Goal: Complete application form: Complete application form

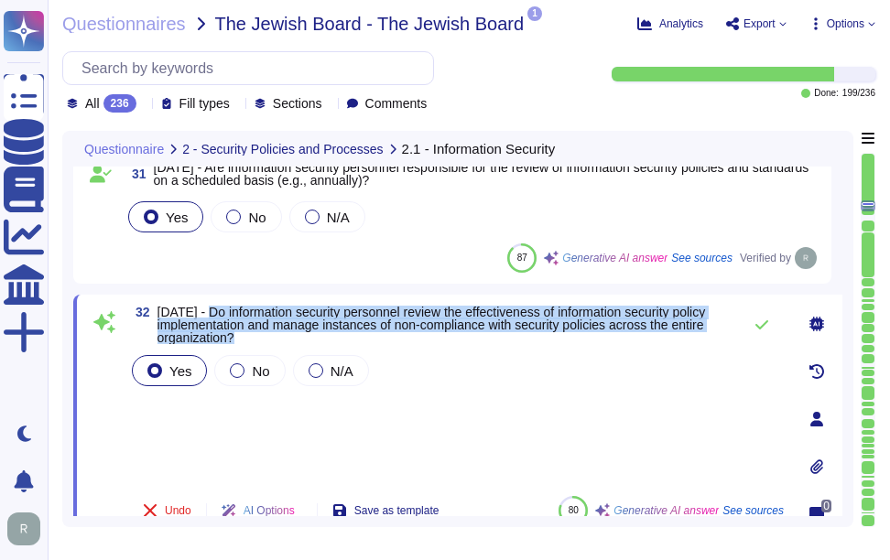
scroll to position [4670, 0]
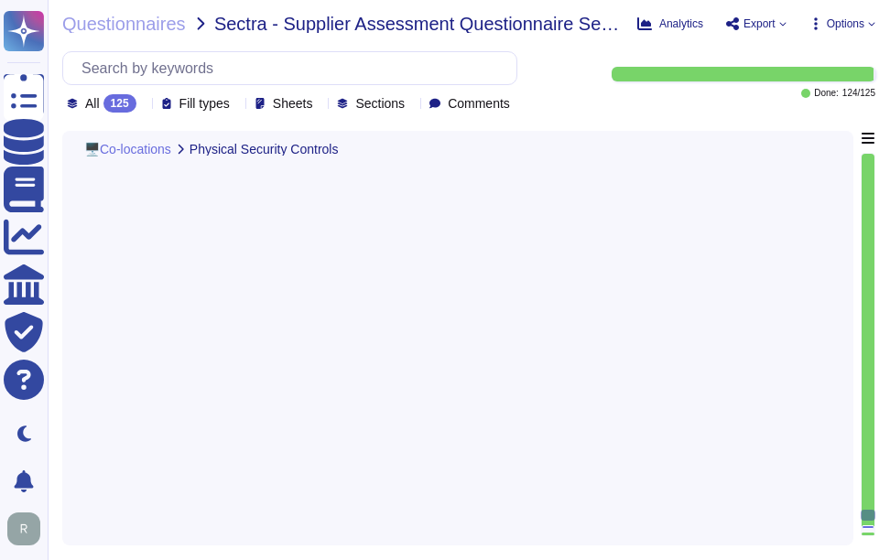
type textarea "Yes, we have physical entry controls in place, which include: - Controlled acce…"
type textarea "Yes. Physical security measures are in place for data centers, including contro…"
type textarea "Yes, our organization has implemented several measures to protect our key infra…"
type textarea "Yes, the delivery and loading areas are isolated from the information processin…"
type textarea "Yes, the processing facilities are protected from power failures and other disr…"
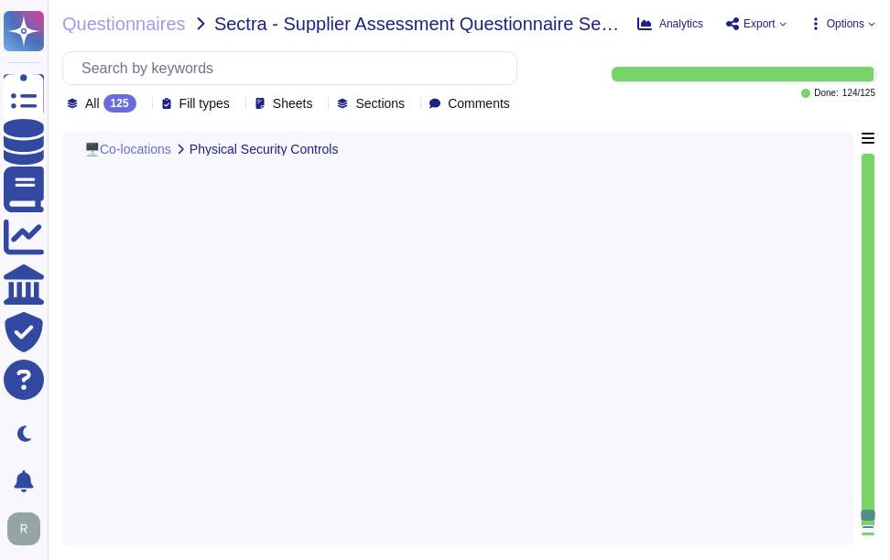
type textarea "Yes, we ensure secure disposal of equipment containing storage media. All equip…"
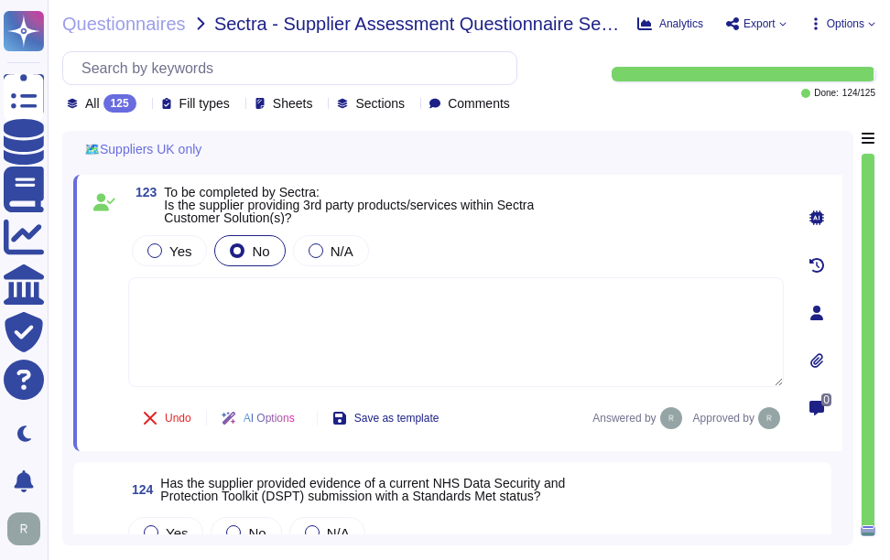
scroll to position [29153, 0]
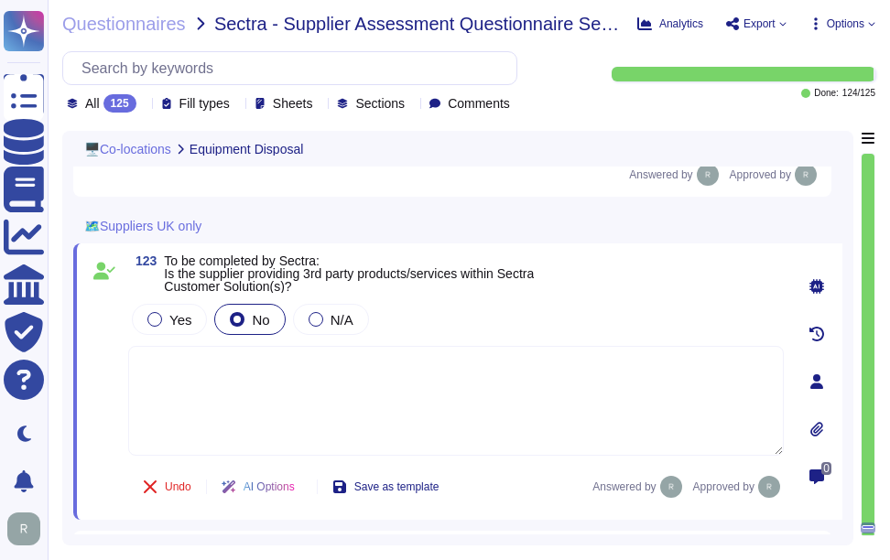
type textarea "Yes, we ensure secure disposal of equipment containing storage media. All equip…"
click at [628, 266] on div "123 To be completed by Sectra: Is the supplier providing 3rd party products/ser…" at bounding box center [456, 274] width 656 height 38
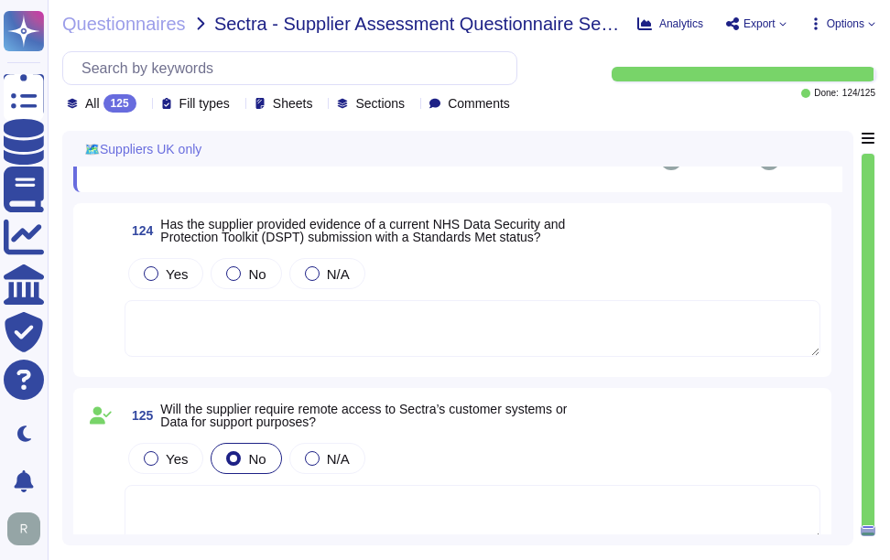
scroll to position [29428, 0]
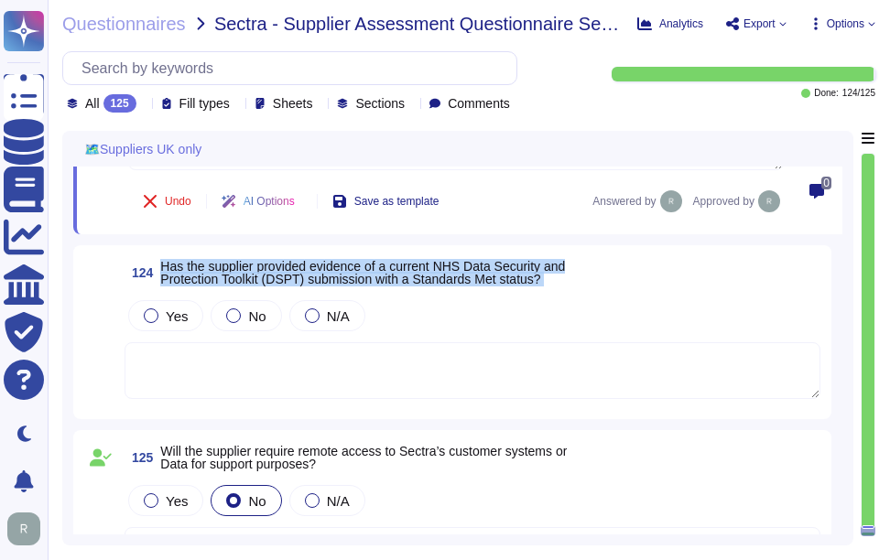
drag, startPoint x: 163, startPoint y: 266, endPoint x: 677, endPoint y: 293, distance: 514.4
click at [677, 293] on div "124 Has the supplier provided evidence of a current NHS Data Security and Prote…" at bounding box center [452, 332] width 736 height 152
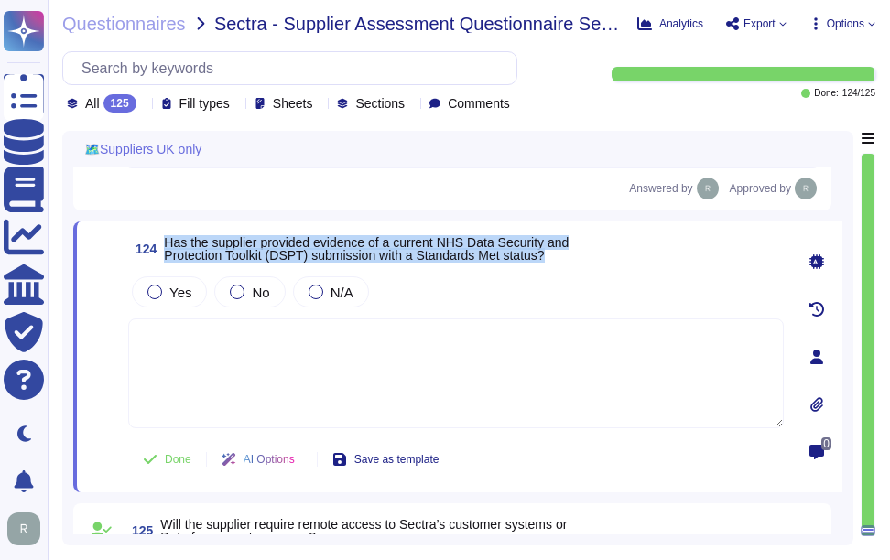
drag, startPoint x: 167, startPoint y: 237, endPoint x: 553, endPoint y: 257, distance: 386.9
click at [553, 257] on span "Has the supplier provided evidence of a current NHS Data Security and Protectio…" at bounding box center [366, 249] width 405 height 26
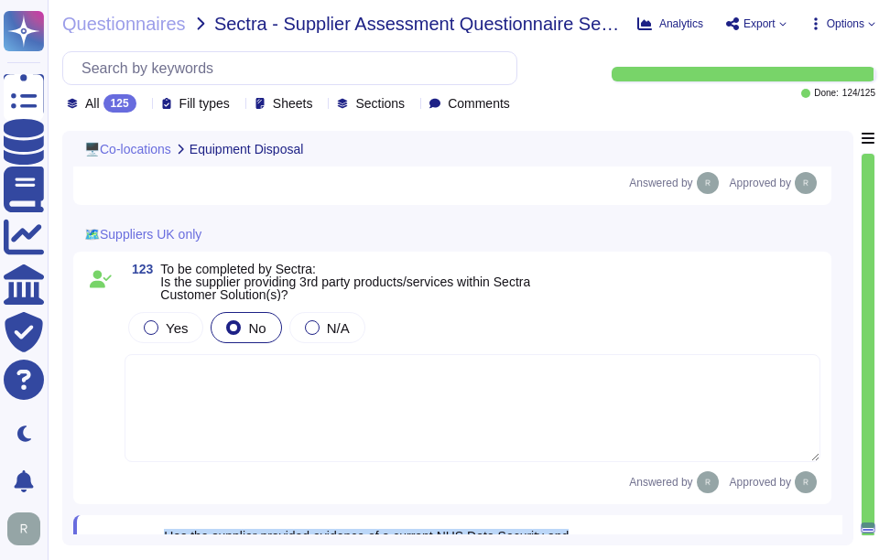
type textarea "Yes, we ensure secure disposal of equipment containing storage media. All equip…"
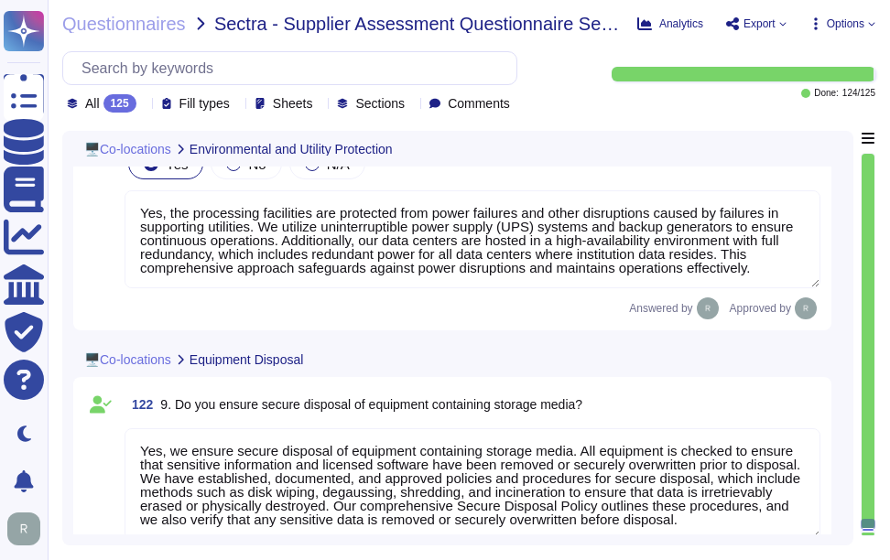
type textarea "Yes, our organization has implemented several measures to protect our key infra…"
type textarea "Yes, the delivery and loading areas are isolated from the information processin…"
type textarea "Yes, the processing facilities are protected from power failures and other disr…"
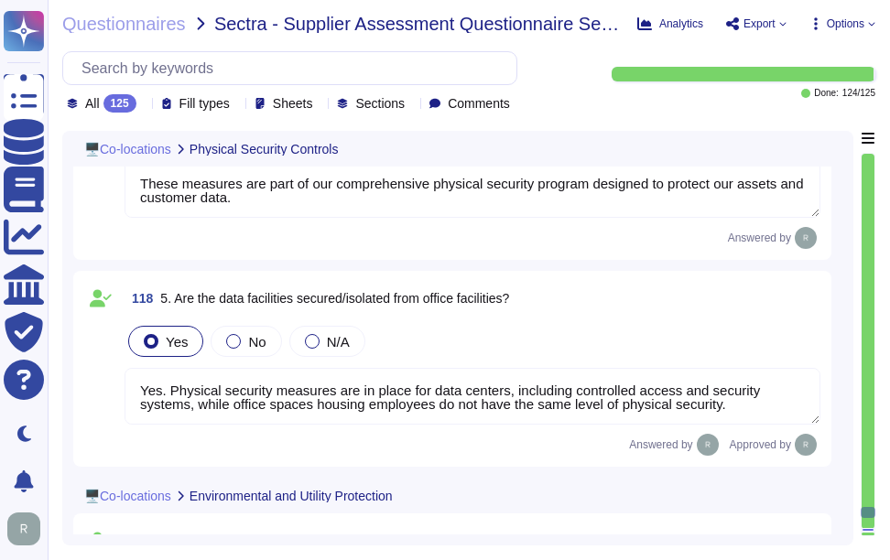
type textarea "Yes, we have implemented security controls to protect the physical perimeter, w…"
type textarea "Yes, we have physical entry controls in place, which include: - Controlled acce…"
type textarea "Yes. Physical security measures are in place for data centers, including contro…"
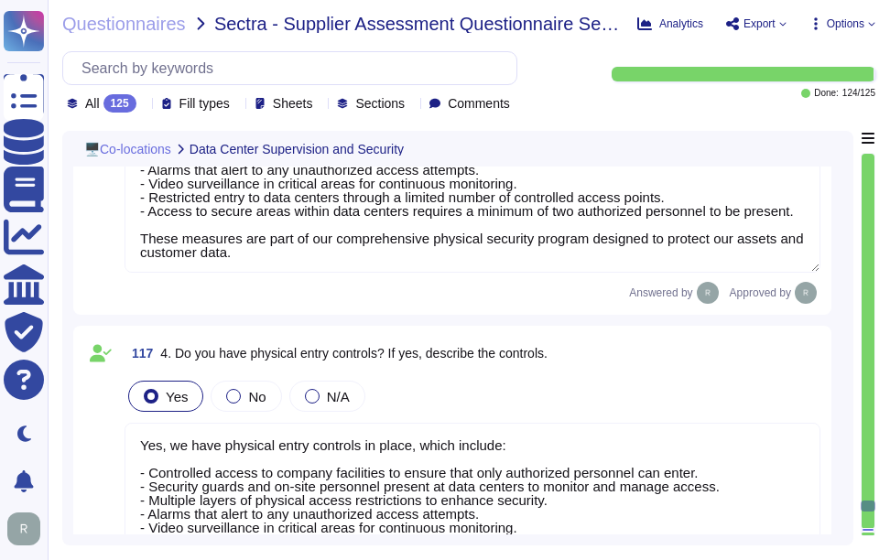
type textarea "Yes, the data centers are staffed 24/7 by security personnel, including securit…"
type textarea "We use colocation centers from Equinix and TeleData. Our production infrastruct…"
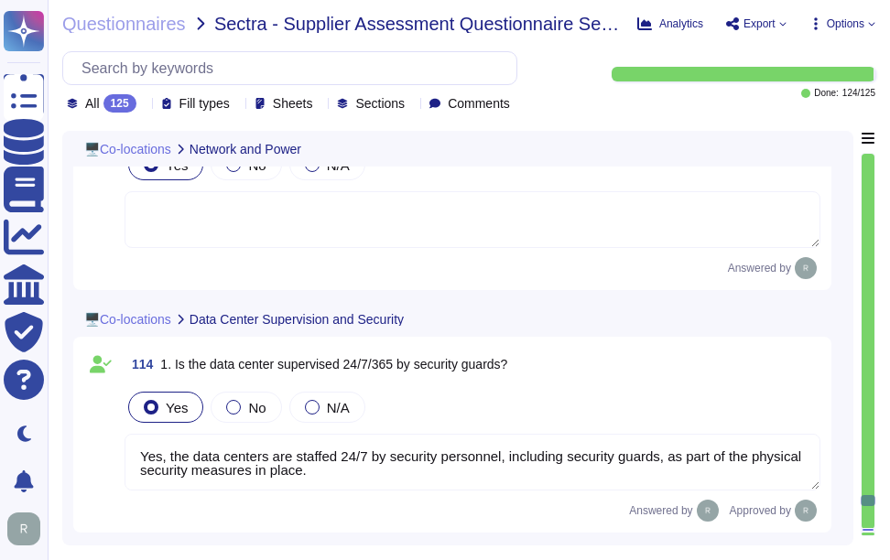
type textarea "Yes, the data center can operate at full capacity for Sectra in the case of an …"
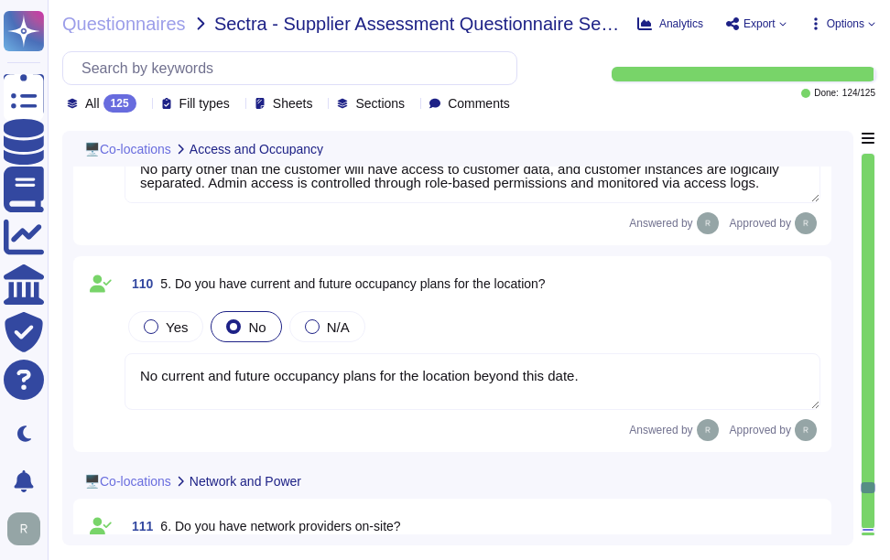
type textarea "No party other than the customer will have access to customer data, and custome…"
type textarea "No current and future occupancy plans for the location beyond this date."
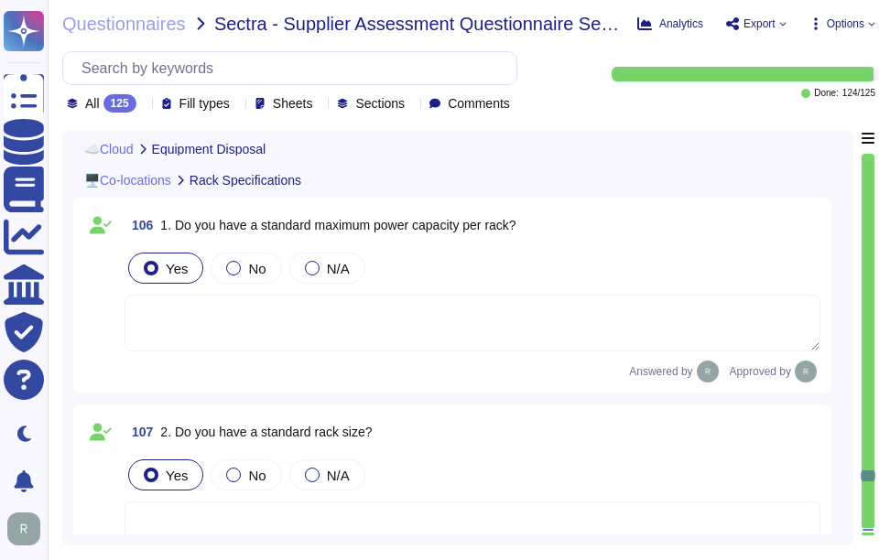
type textarea "Yes, we ensure secure disposal of equipment containing storage media. All equip…"
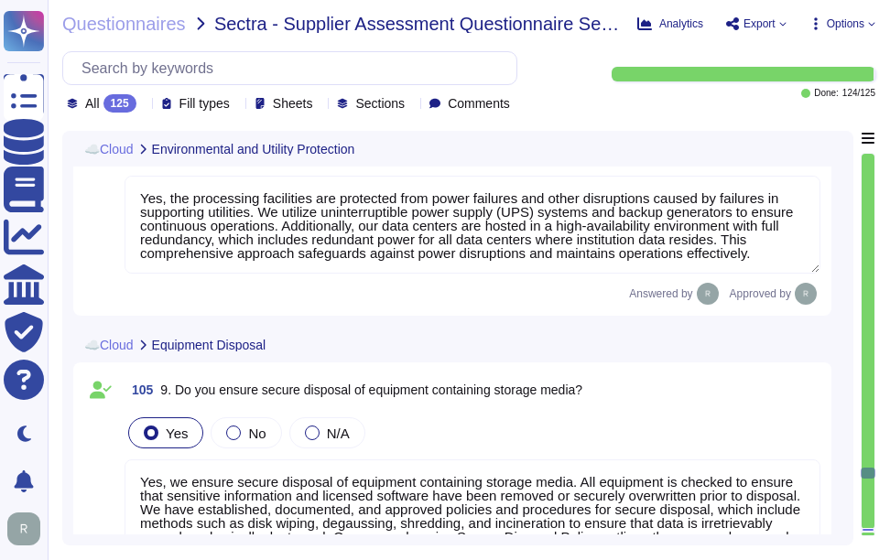
type textarea "Yes, our organization has implemented several measures to protect our key infra…"
type textarea "Yes, the delivery and loading areas are isolated from the information processin…"
type textarea "Yes, the processing facilities are protected from power failures and other disr…"
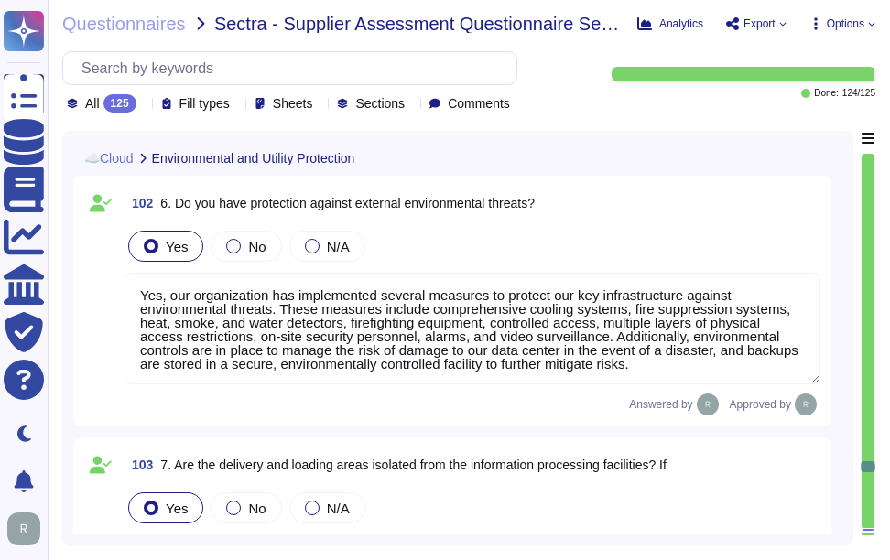
type textarea "Yes, we have physical entry controls in place, which include: - Controlled acce…"
type textarea "Yes. Physical security measures are in place for data centers, including contro…"
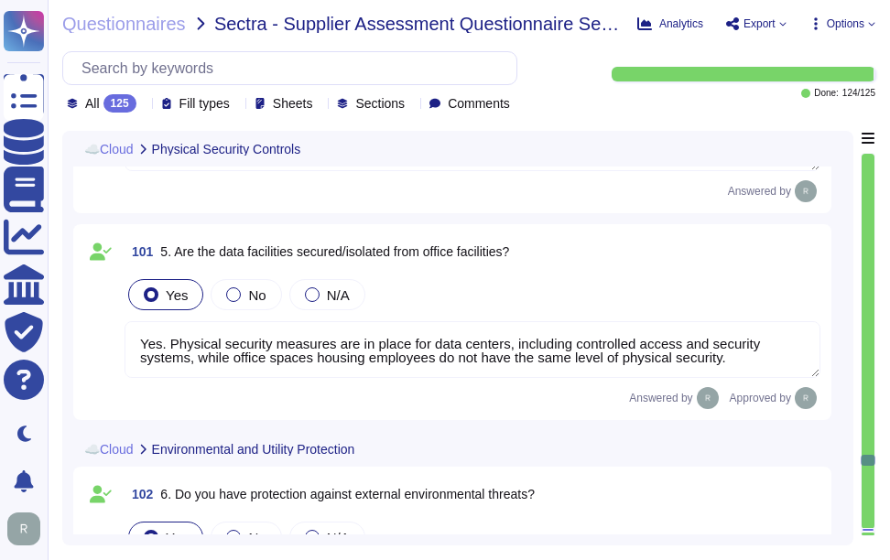
type textarea "Yes, we have implemented security controls to protect the physical perimeter, w…"
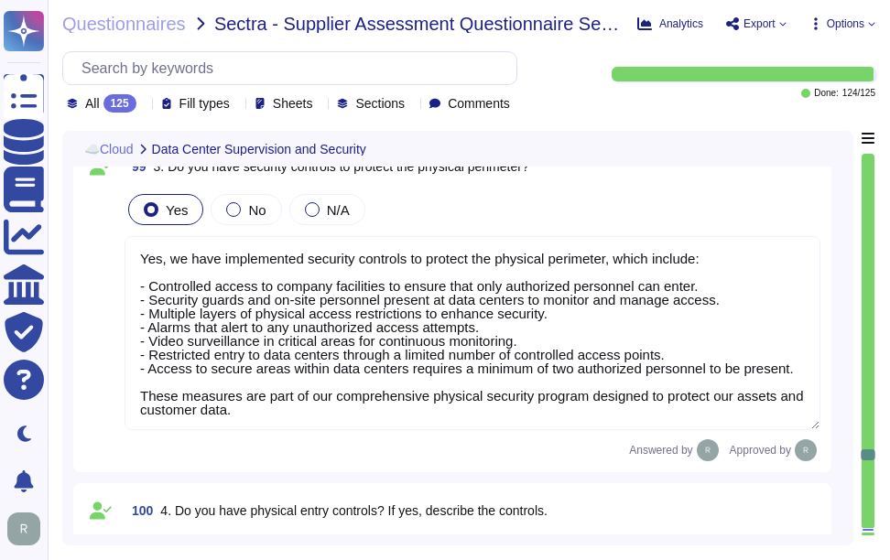
type textarea "Yes, the data centers are staffed 24/7 by security personnel, including securit…"
type textarea "We use colocation centers from Equinix and TeleData. Our production infrastruct…"
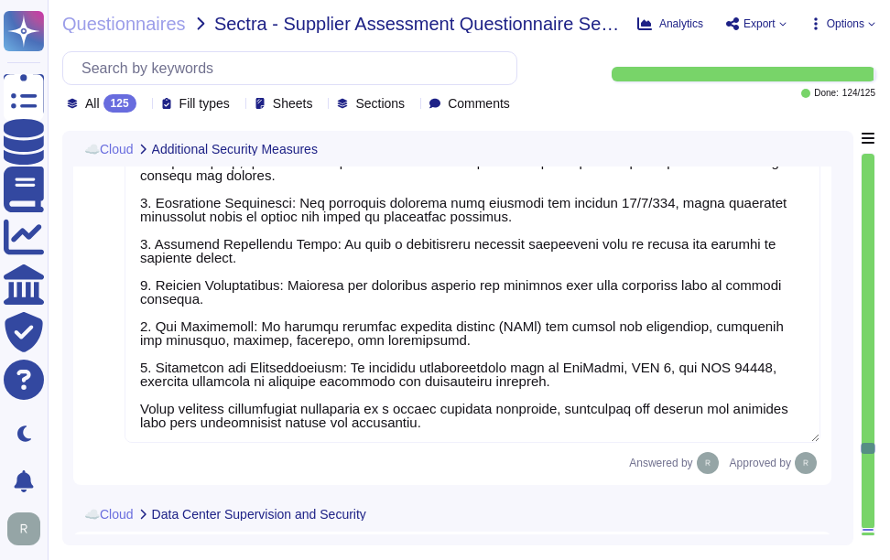
type textarea "Sectigo has established a comprehensive vulnerability management program to add…"
type textarea "Sectigo implements several additional security measures to enhance our security…"
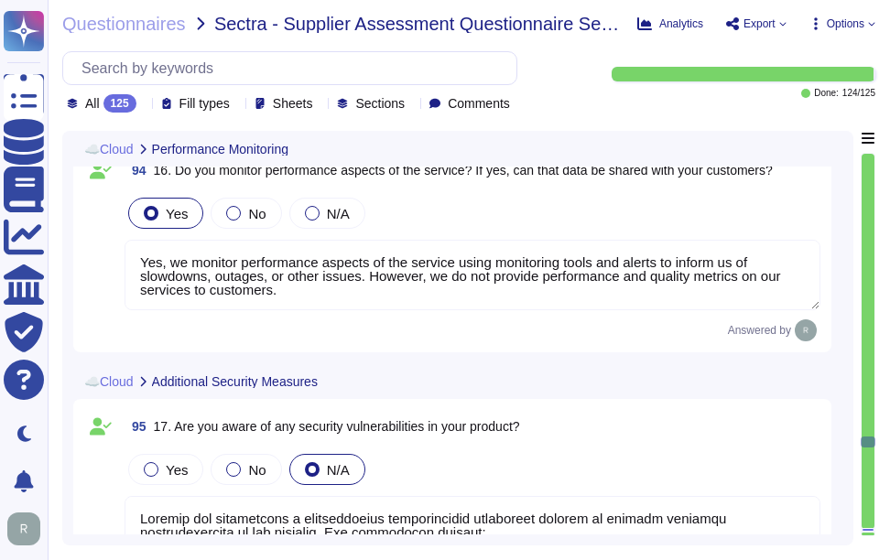
type textarea "Yes, we monitor performance aspects of the service using monitoring tools and a…"
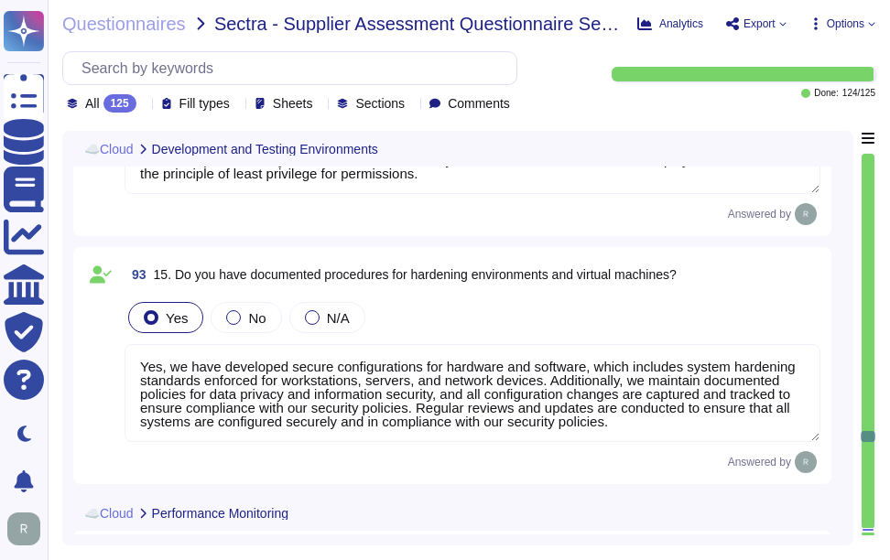
type textarea "Yes, we have separate development, testing, and production environments. These …"
type textarea "Yes, we have developed secure configurations for hardware and software, which i…"
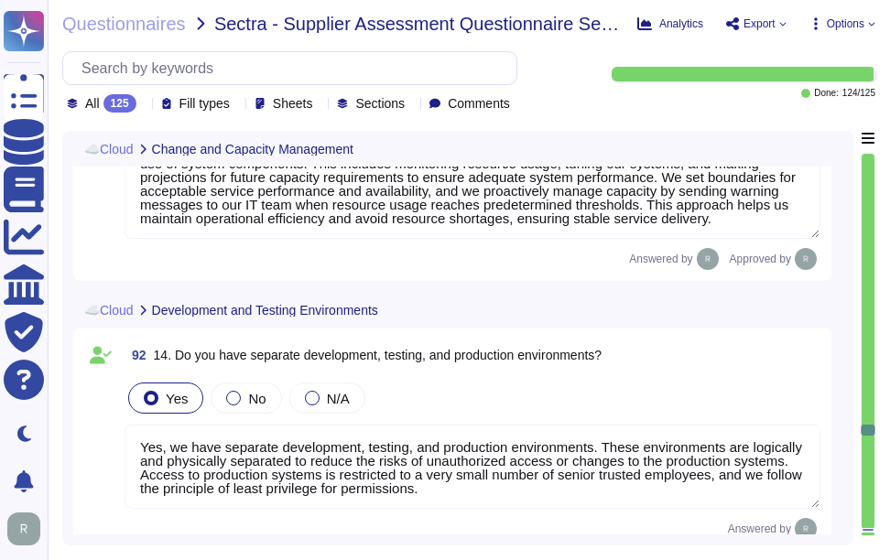
type textarea "Yes, we have a formal Change Management process that is documented, approved by…"
type textarea "Yes, we conduct capacity management to ensure a stable service. Our capacity ma…"
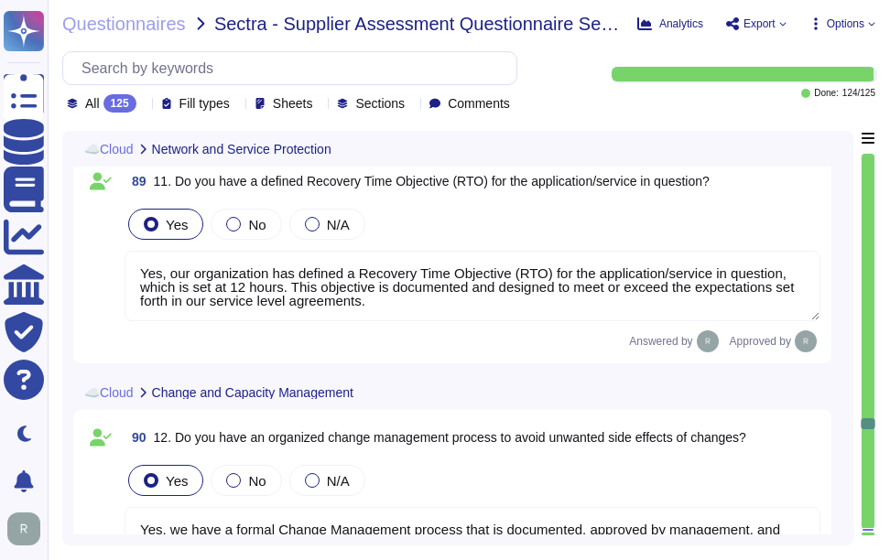
type textarea "Yes, we guarantee a 99.5% uptime for Supply Chain Management (SCM) services and…"
type textarea "Yes, our organization has defined a Recovery Point Objective (RPO) for all syst…"
type textarea "Yes, our organization has defined a Recovery Time Objective (RTO) for the appli…"
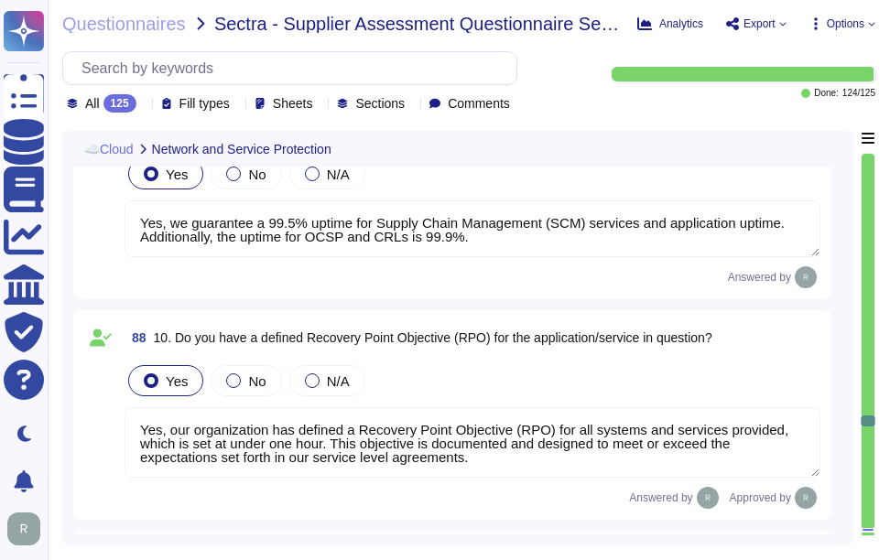
type textarea "Yes, we protect the network against malicious activities through several measur…"
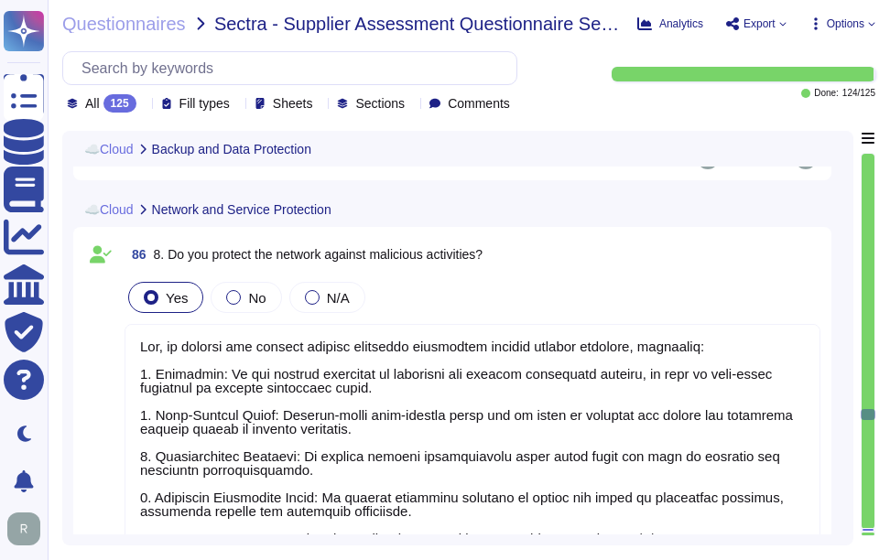
type textarea "Yes, access to Sectigo's data is protected and managed through several key meas…"
type textarea "Yes, we achieve tenant isolation in a shared environment through a multi-tenant…"
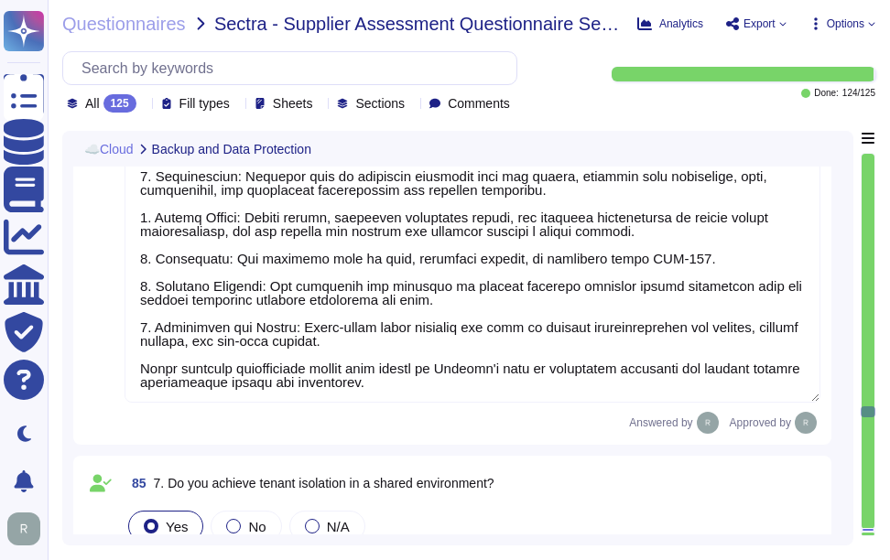
type textarea "Yes, we have a comprehensive backup strategy implemented. This includes continu…"
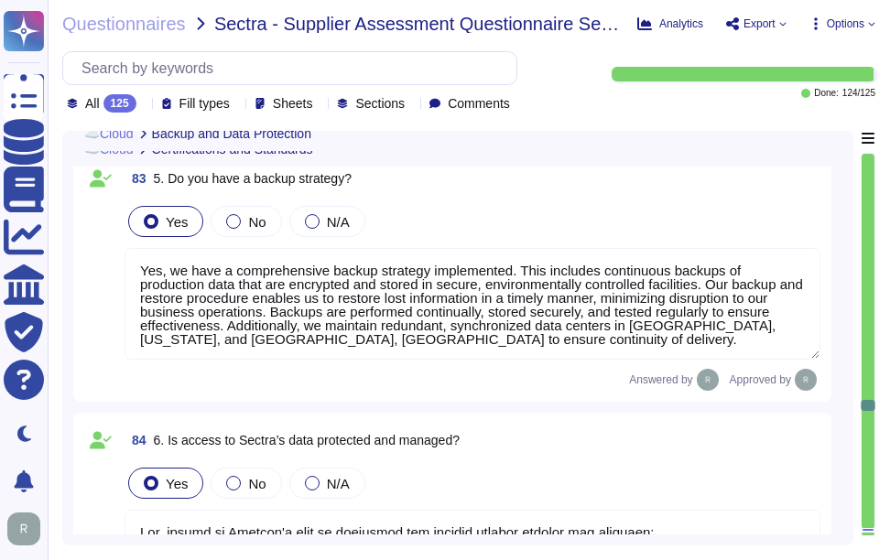
type textarea "Yes, we have SOC 2 Type 2 reports available. Access to the SOC 2 Type 2 report …"
type textarea "Yes, we conform to the ISO 27001 standard security framework, along with other …"
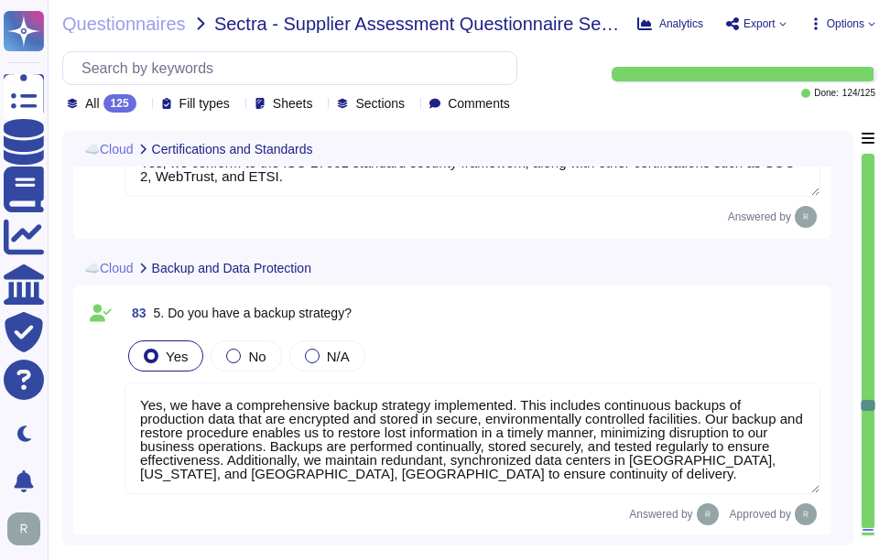
scroll to position [18755, 0]
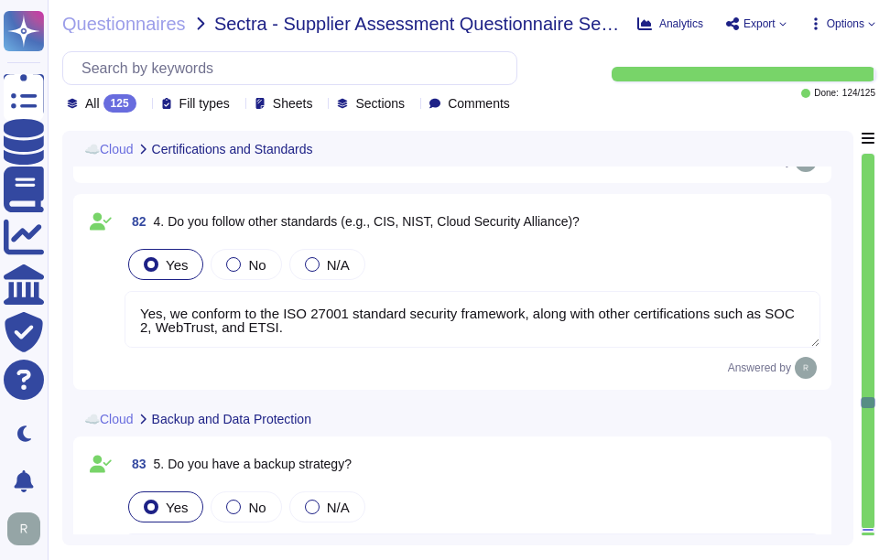
type textarea "Our organization is ISO 27001 certified."
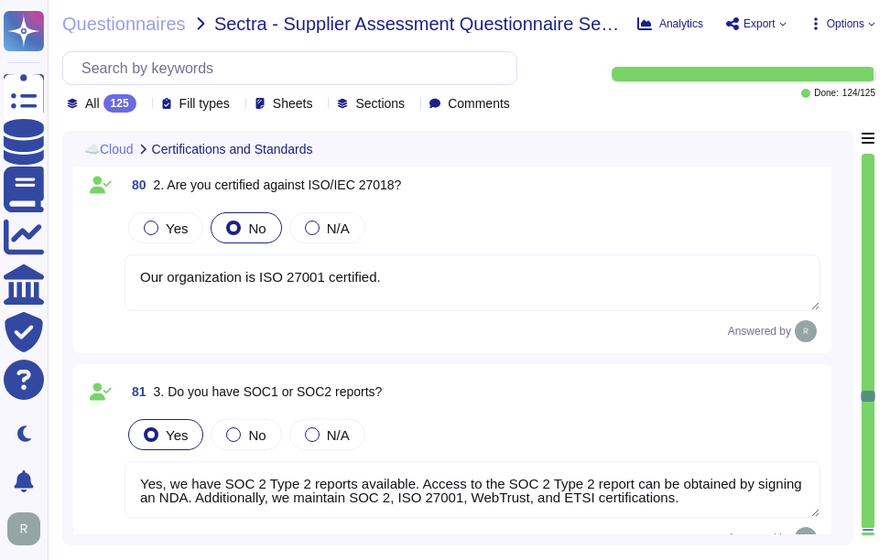
type textarea "Our organization is ISO 27001 certified."
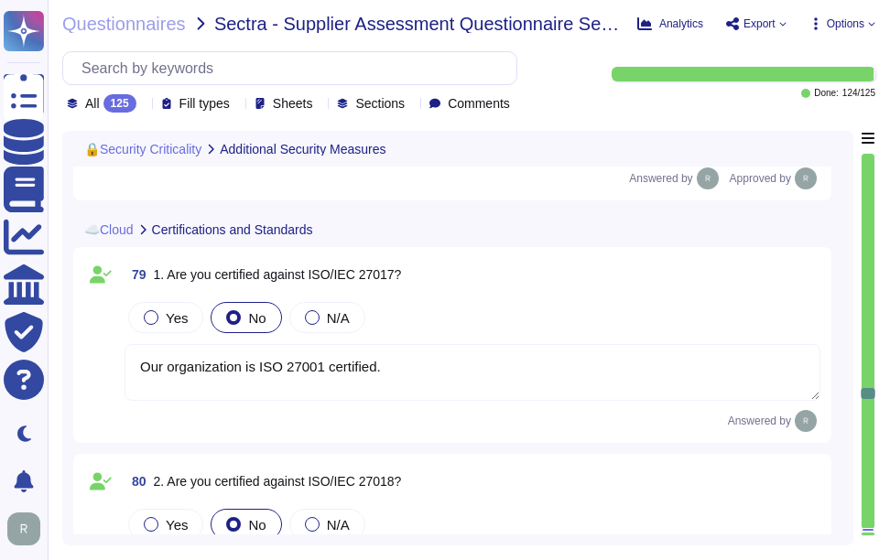
type textarea "Sectigo implements a comprehensive range of security measures, including: 1. Pa…"
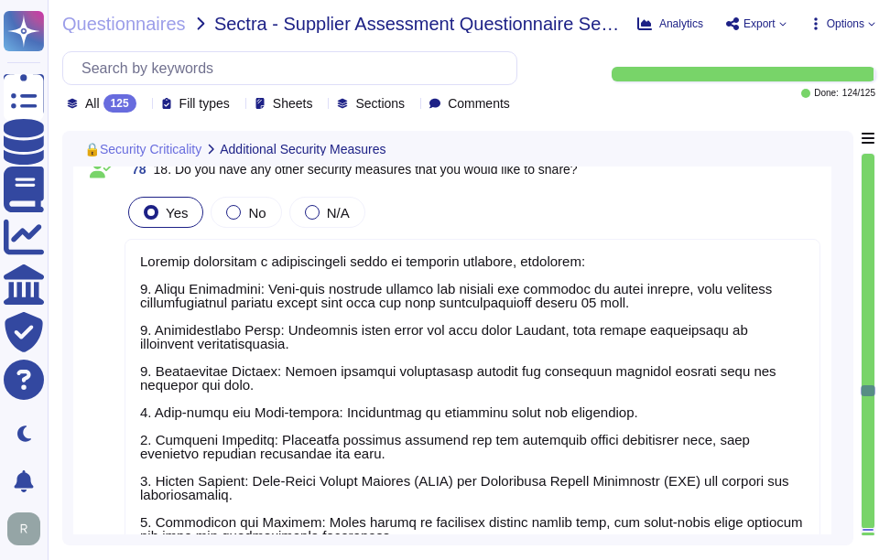
type textarea "Sectigo has established a comprehensive vulnerability management program to add…"
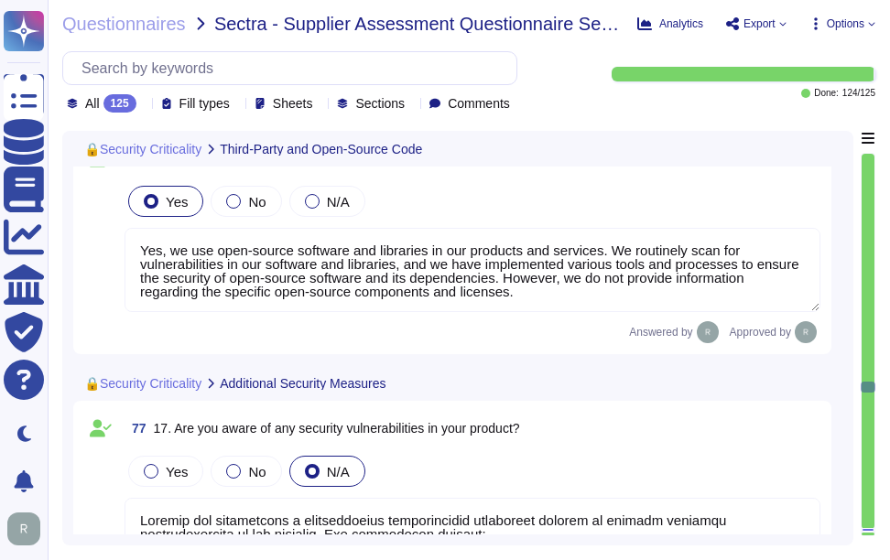
type textarea "No. Our SCM is a SaaS product accessible through popular browsers. The Applicat…"
type textarea "Yes, we use open-source software and libraries in our products and services. We…"
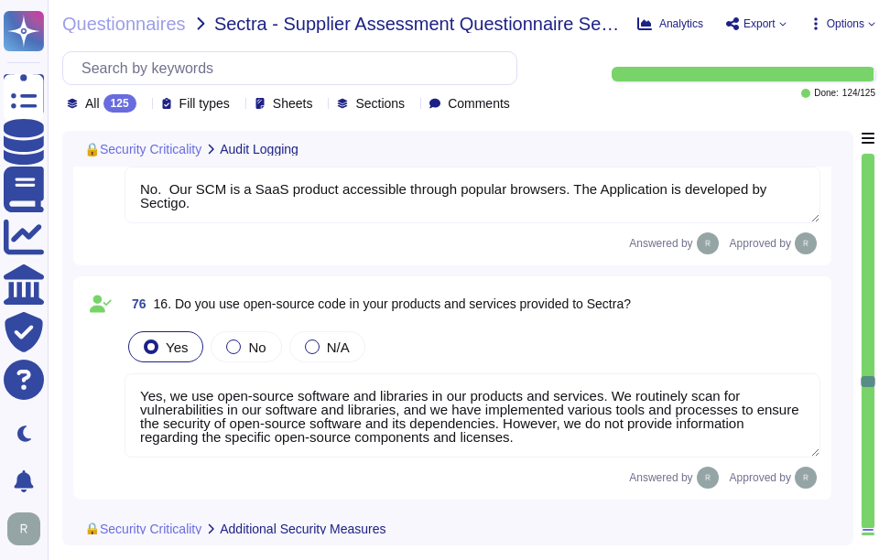
type textarea "Audit logs are protected against deletion and manipulation through several key …"
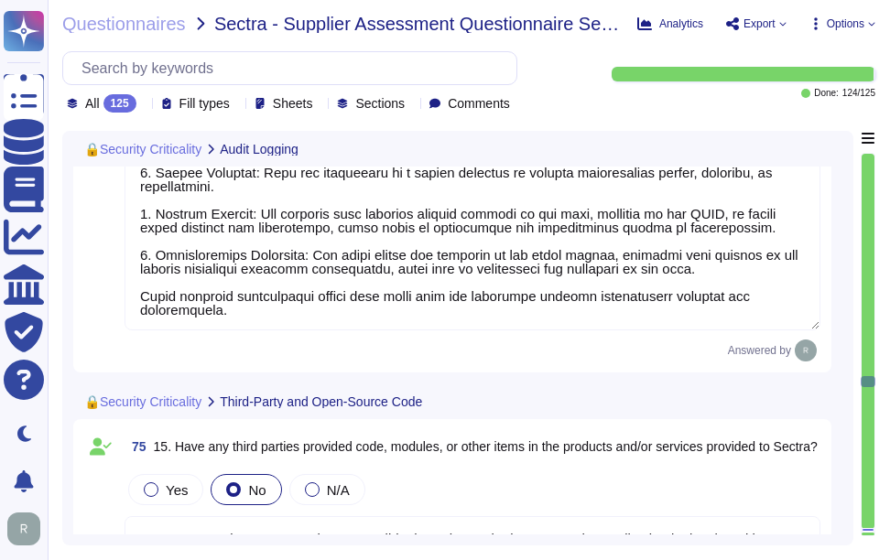
type textarea "The audit log can be downloaded from Sectigo SCM. There is an Audit API to inte…"
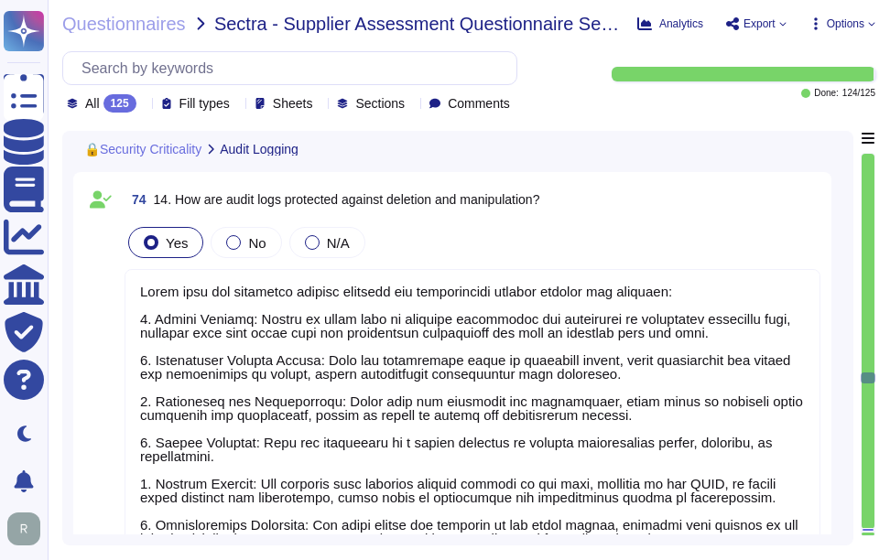
type textarea "Yes, all security events, including authentication events, SSH session commands…"
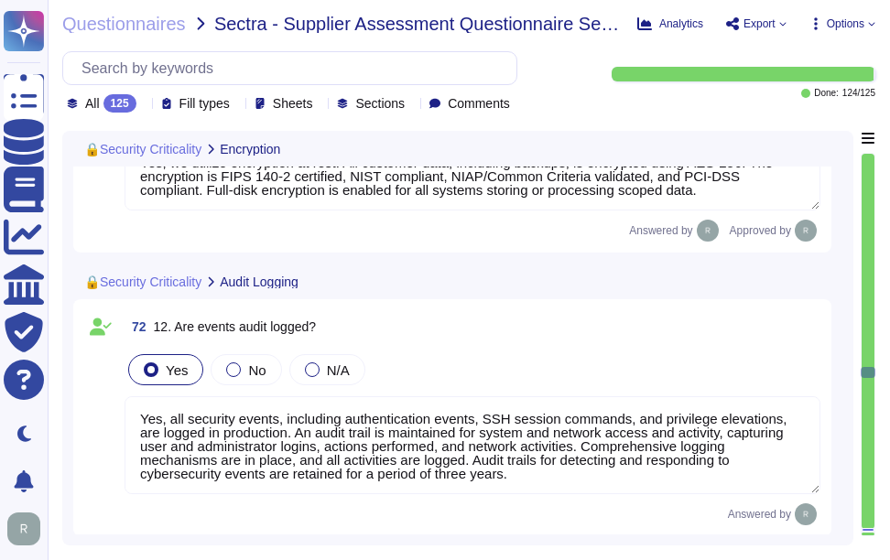
type textarea "Yes, we utilize encryption in transit using secure protocols such as TLS 1.2 or…"
type textarea "Yes, we utilize encryption at rest. All customer data, including backups, is en…"
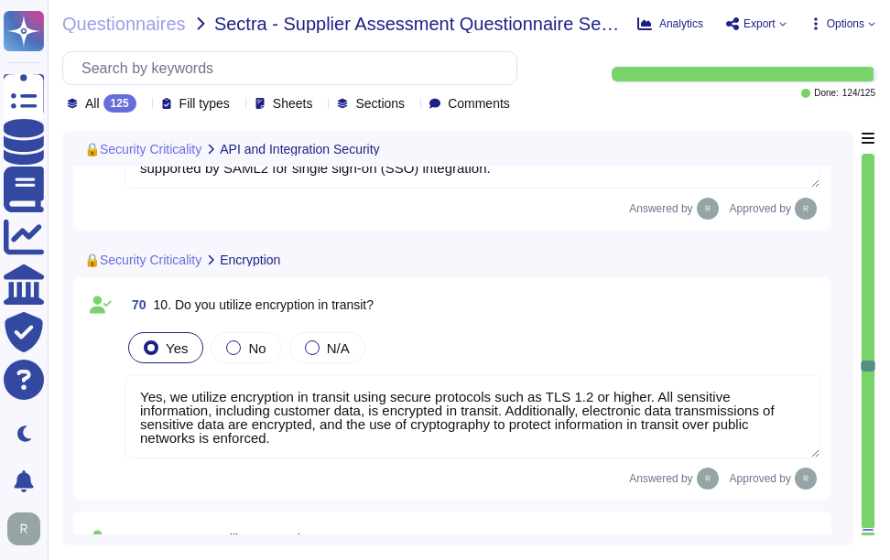
type textarea "Yes, password-based authentication is used. Passwords must meet specific comple…"
type textarea "Yes, SCM utilizes multi-factor authentication (MFA) for client accounts. MFA is…"
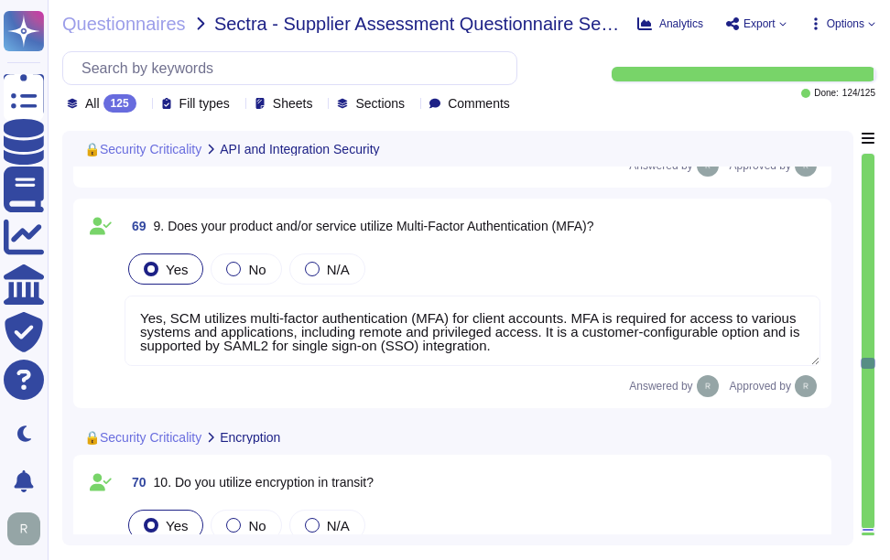
type textarea "Yes, we offer a comprehensive and documented RESTful API that supports various …"
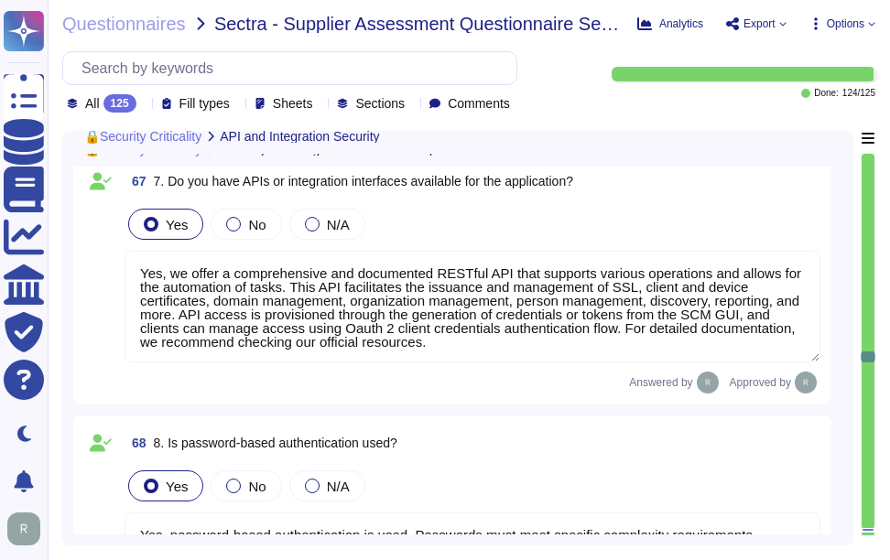
type textarea "Yes, we conduct security patching of our products on a regular basis. High-risk…"
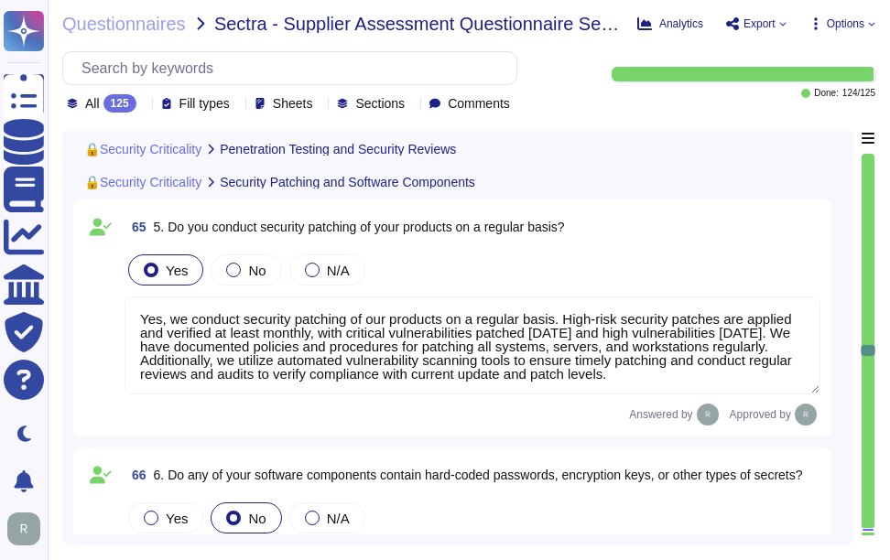
type textarea "Yes, we conduct regular internal security reviews, assessments, and security sc…"
type textarea "No, we do not allow our customers to perform any of the testing, including pene…"
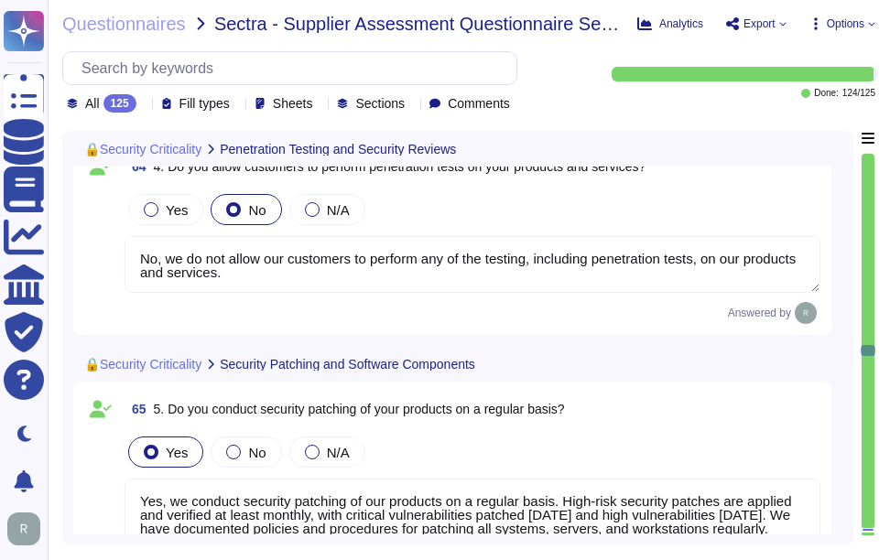
type textarea "By policy, we do not share the full results of penetration tests and the remedi…"
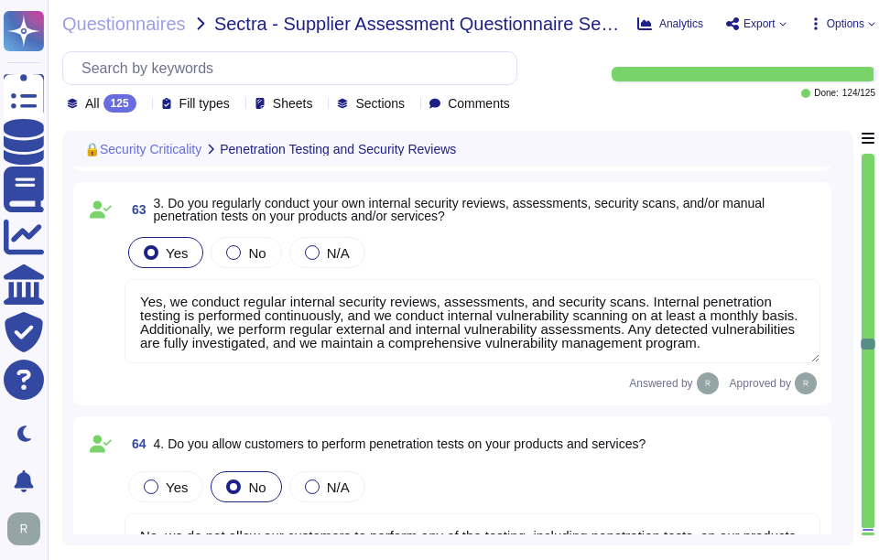
scroll to position [13865, 0]
type textarea "Yes, our products and services undergo annual penetration testing conducted by …"
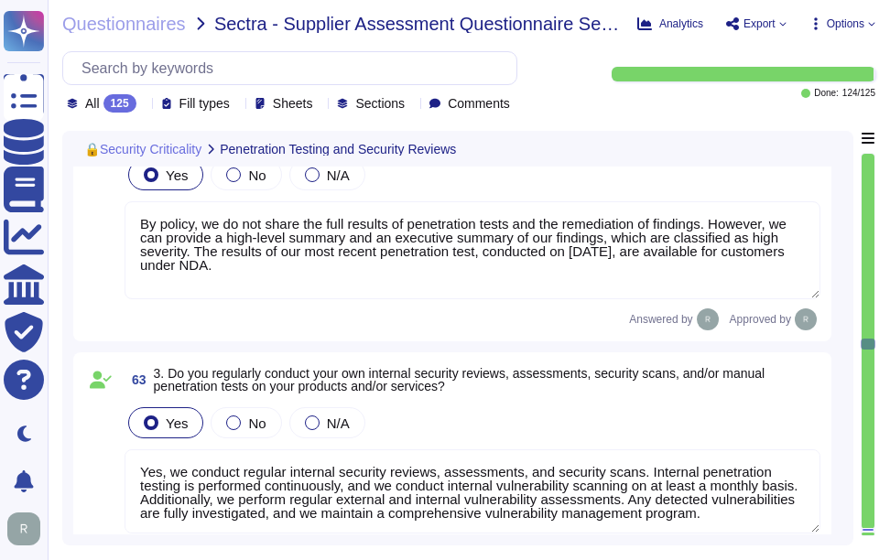
scroll to position [13591, 0]
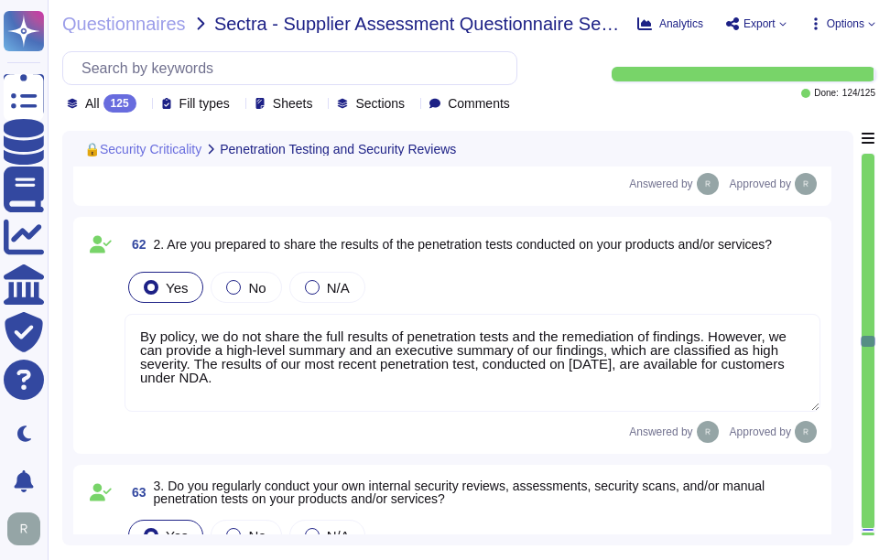
drag, startPoint x: 168, startPoint y: 244, endPoint x: 801, endPoint y: 253, distance: 633.7
click at [801, 253] on div "62 2. Are you prepared to share the results of the penetration tests conducted …" at bounding box center [473, 244] width 696 height 33
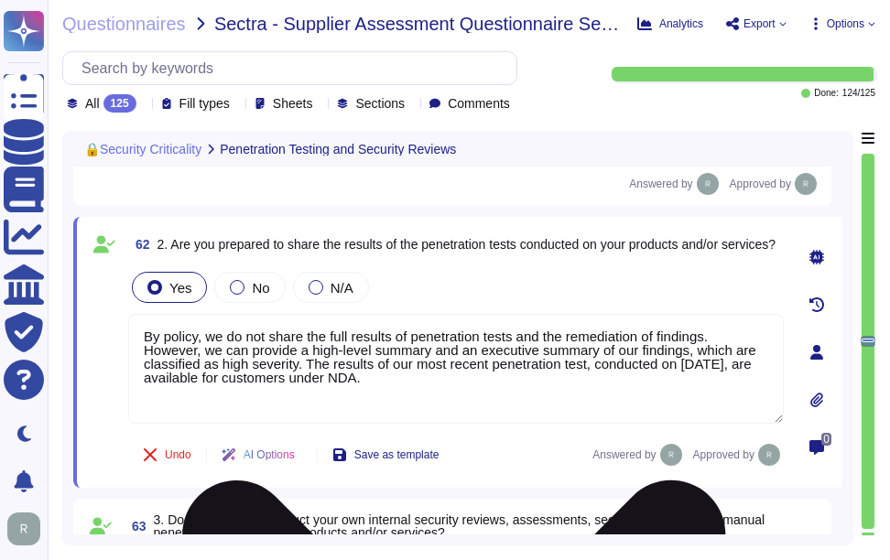
click at [144, 348] on textarea "By policy, we do not share the full results of penetration tests and the remedi…" at bounding box center [456, 369] width 656 height 110
click at [537, 314] on textarea "By policy, we do not share the full results of penetration tests and the remedi…" at bounding box center [456, 369] width 656 height 110
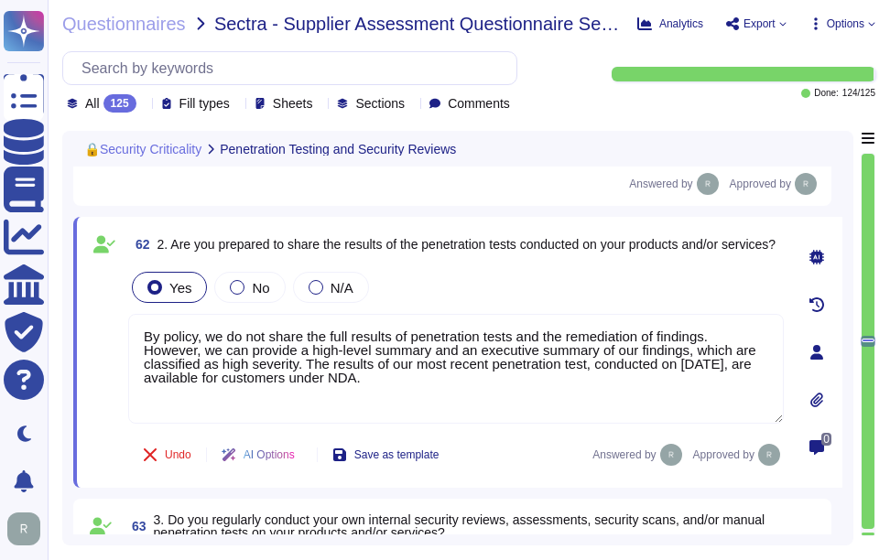
type textarea "By policy, we do not share the full results of penetration tests and the remedi…"
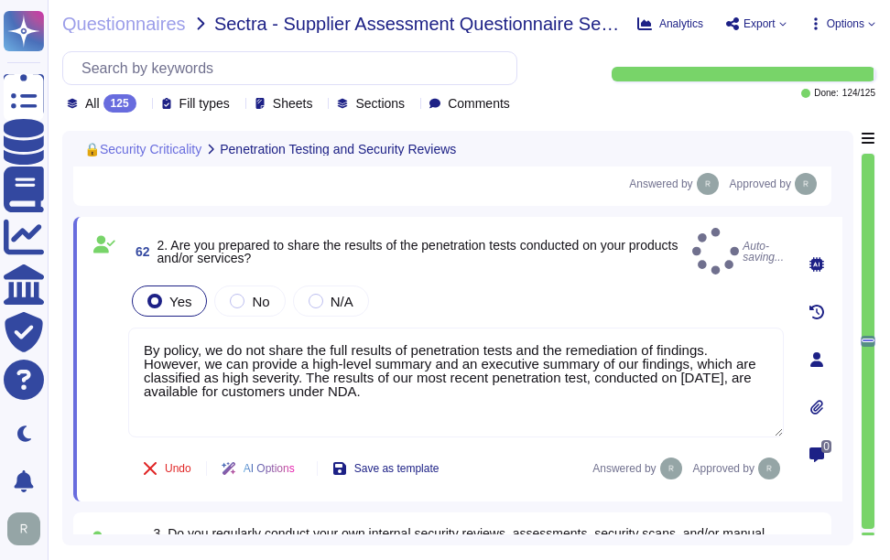
click at [533, 299] on div "Yes No N/A" at bounding box center [456, 301] width 656 height 38
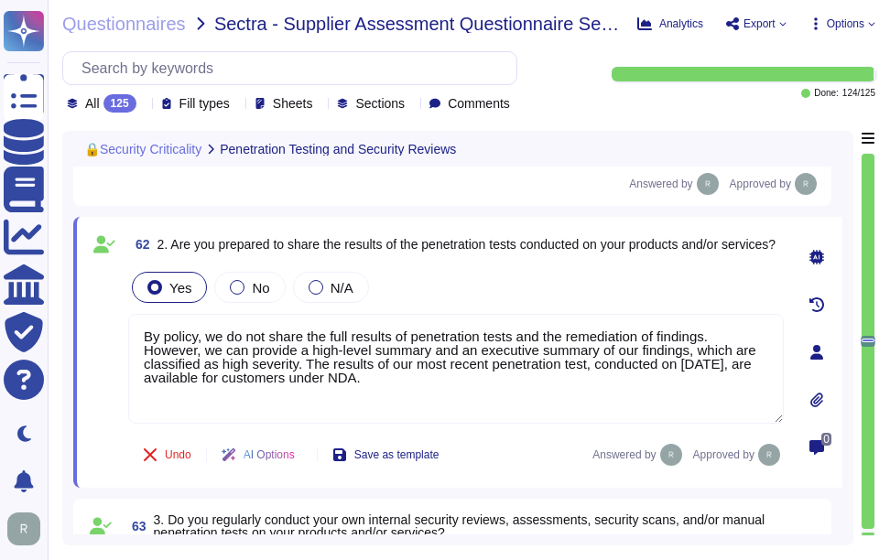
drag, startPoint x: 863, startPoint y: 338, endPoint x: 871, endPoint y: 549, distance: 210.8
click at [887, 527] on div "Questionnaires Sectra - Supplier Assessment Questionnaire Sectigo Analytics Exp…" at bounding box center [469, 280] width 842 height 560
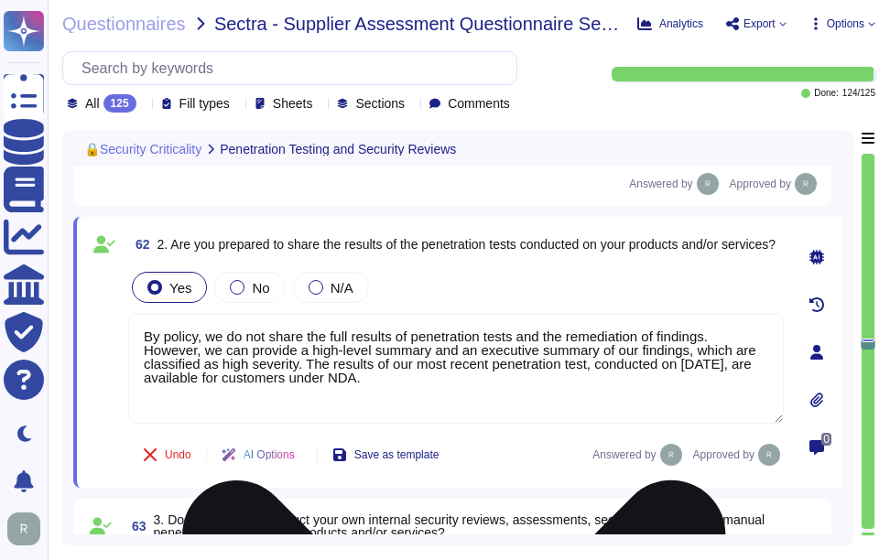
type textarea "Yes, we conduct security patching of our products on a regular basis. High-risk…"
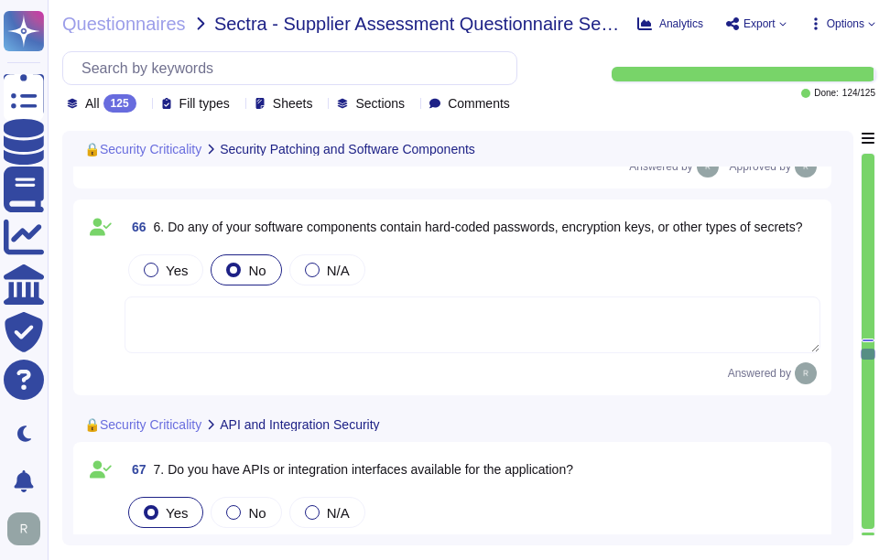
type textarea "Yes, we offer a comprehensive and documented RESTful API that supports various …"
type textarea "Yes, password-based authentication is used. Passwords must meet specific comple…"
type textarea "Yes, SCM utilizes multi-factor authentication (MFA) for client accounts. MFA is…"
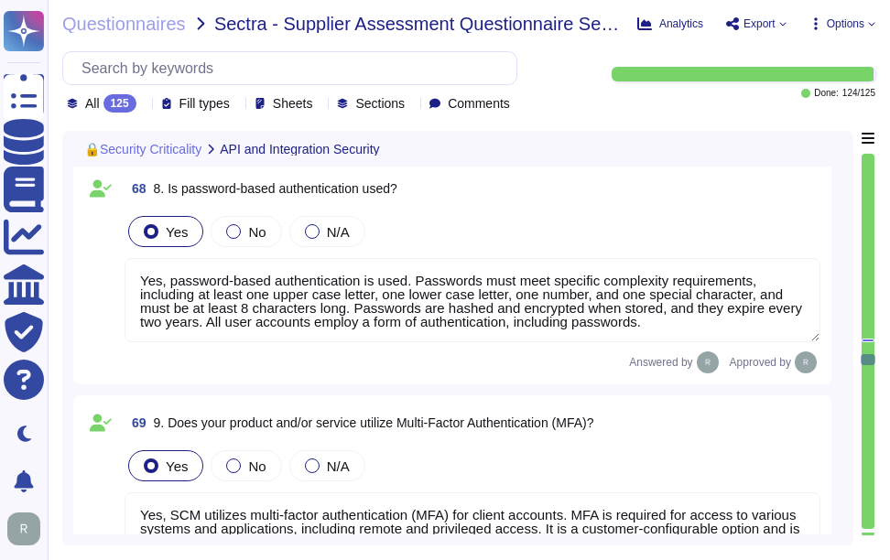
type textarea "Yes, we utilize encryption in transit using secure protocols such as TLS 1.2 or…"
type textarea "Yes, we utilize encryption at rest. All customer data, including backups, is en…"
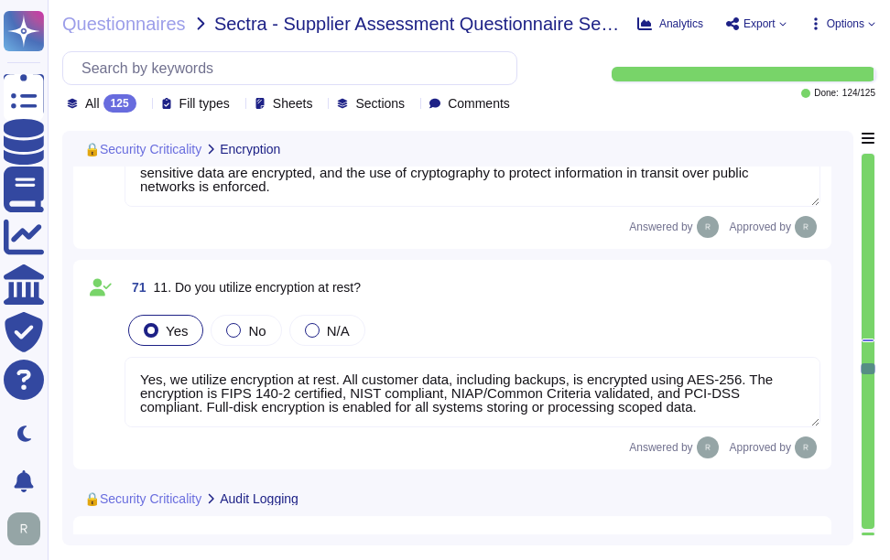
type textarea "Yes, all security events, including authentication events, SSH session commands…"
type textarea "The audit log can be downloaded from Sectigo SCM. There is an Audit API to inte…"
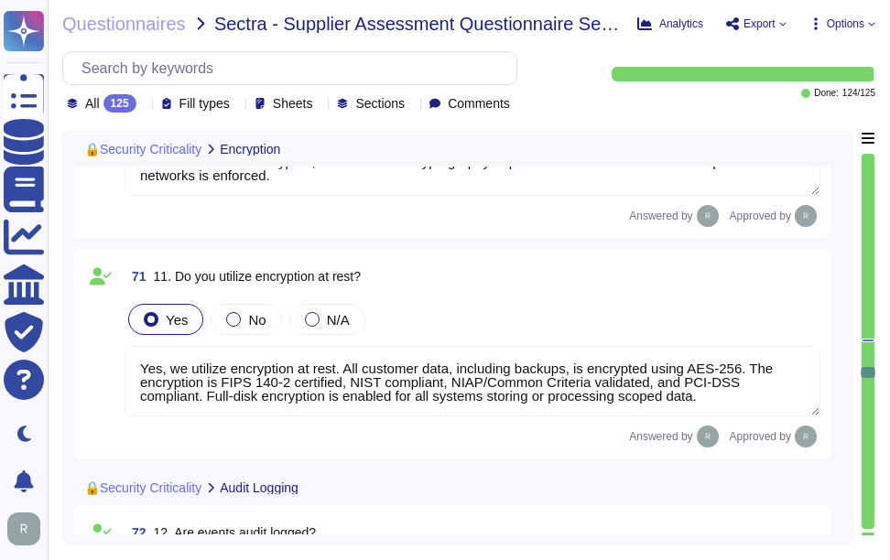
type textarea "Audit logs are protected against deletion and manipulation through several key …"
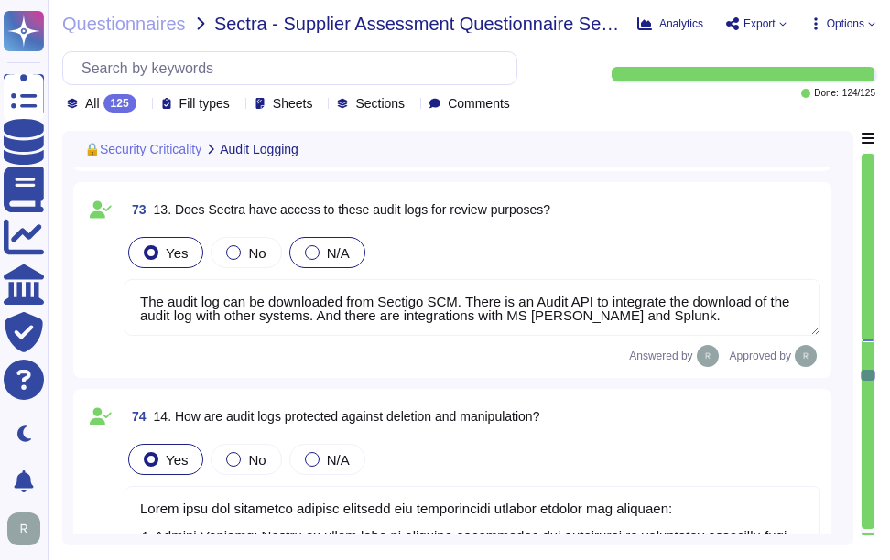
type textarea "No. Our SCM is a SaaS product accessible through popular browsers. The Applicat…"
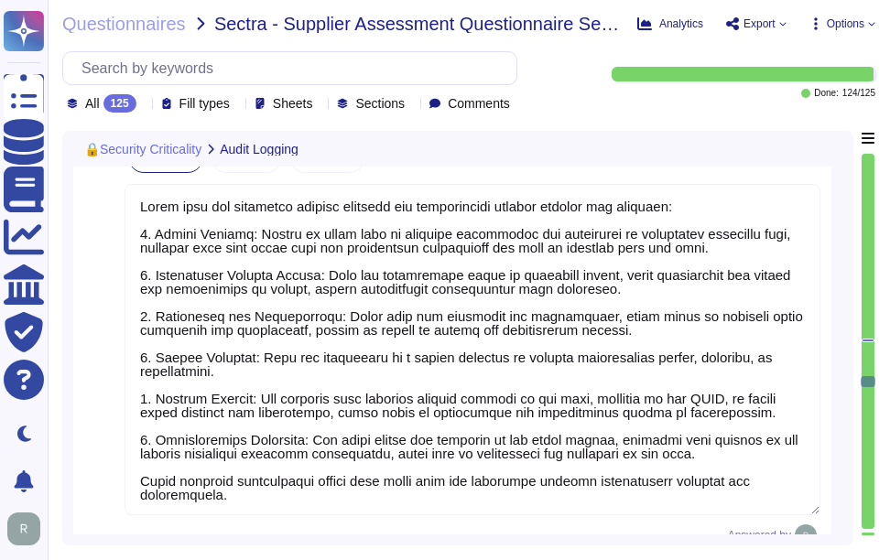
type textarea "Yes, we use open-source software and libraries in our products and services. We…"
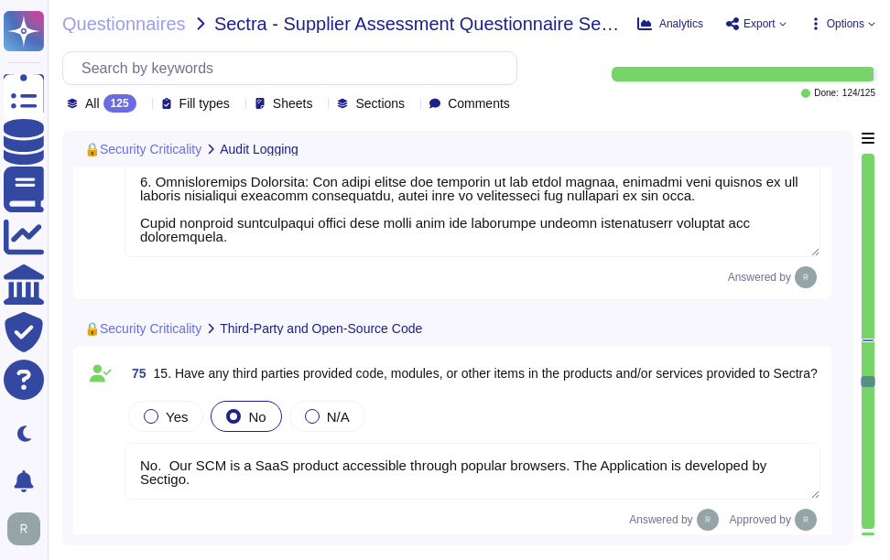
type textarea "Sectigo has established a comprehensive vulnerability management program to add…"
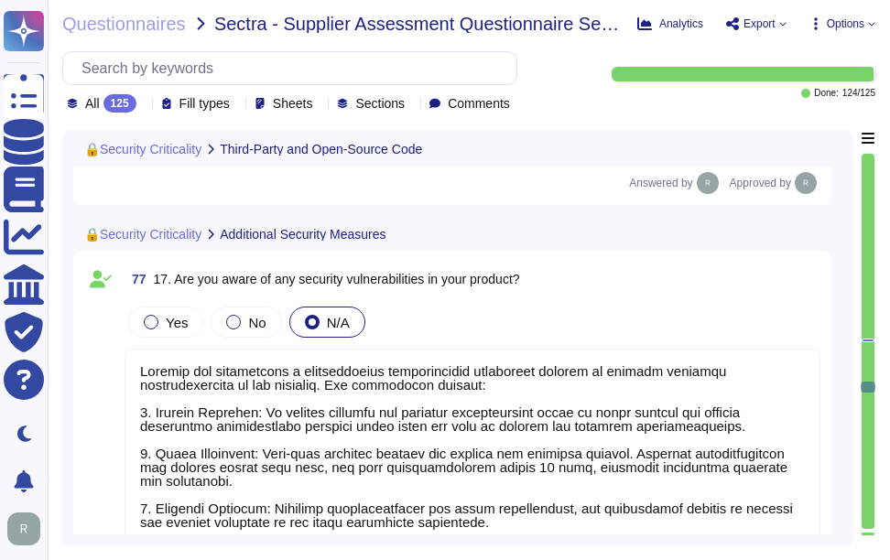
type textarea "Sectigo implements a comprehensive range of security measures, including: 1. Pa…"
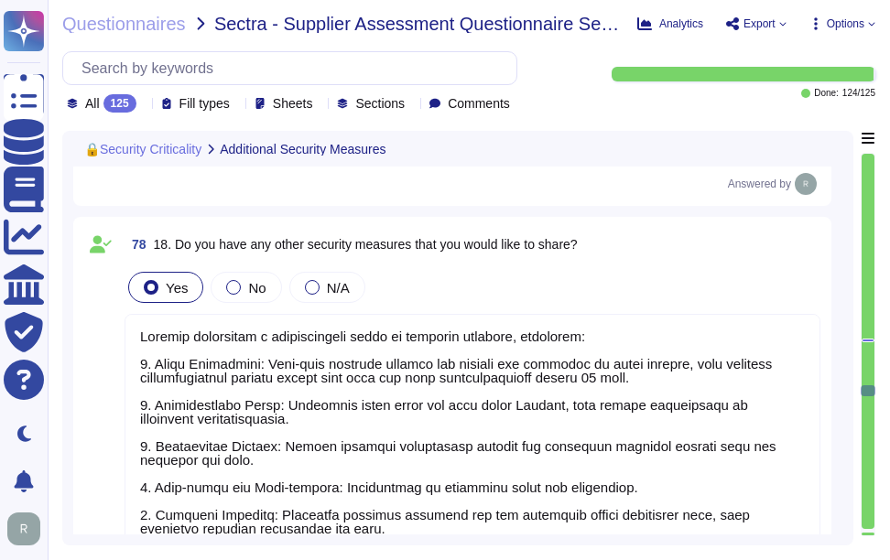
scroll to position [17895, 0]
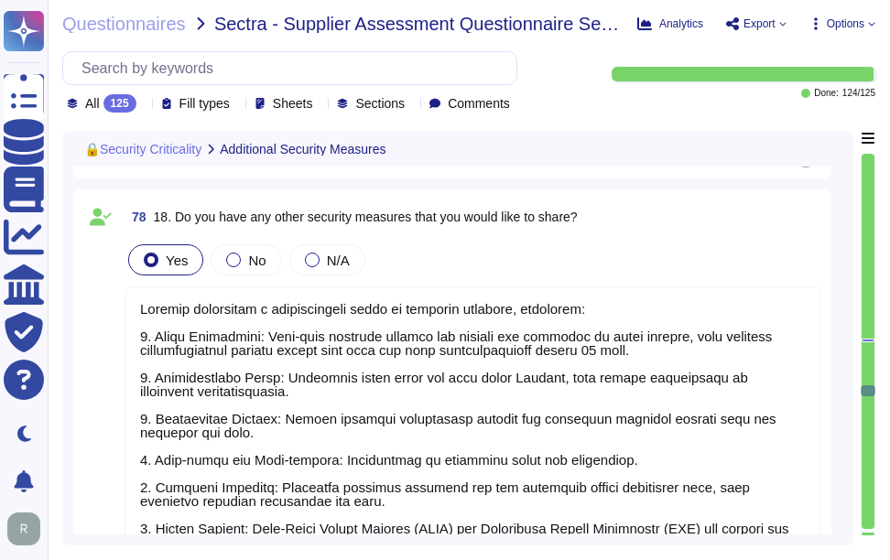
type textarea "Our organization is ISO 27001 certified."
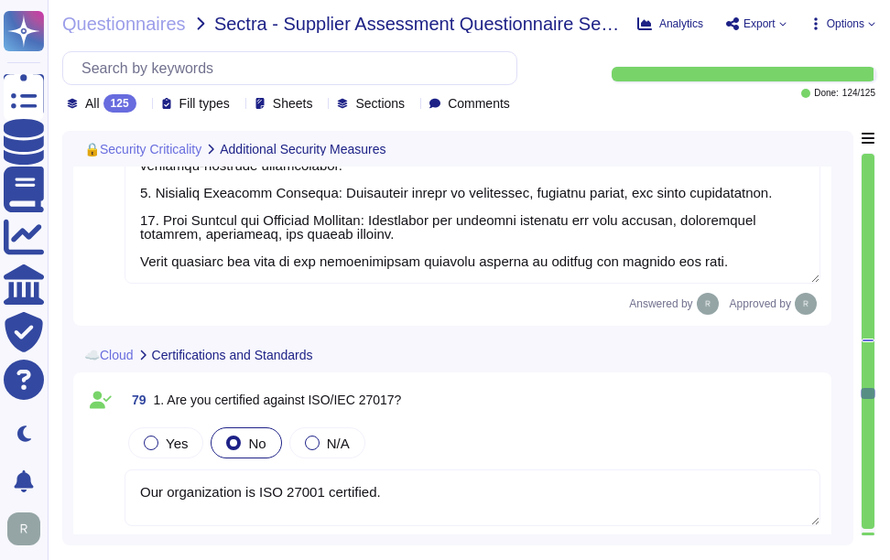
type textarea "Our organization is ISO 27001 certified."
type textarea "Yes, we have SOC 2 Type 2 reports available. Access to the SOC 2 Type 2 report …"
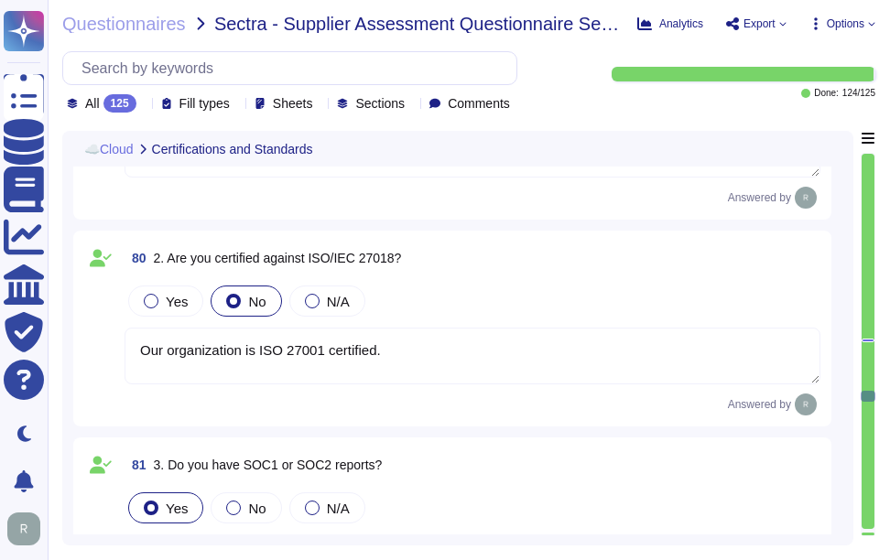
type textarea "Yes, we conform to the ISO 27001 standard security framework, along with other …"
type textarea "Yes, we have a comprehensive backup strategy implemented. This includes continu…"
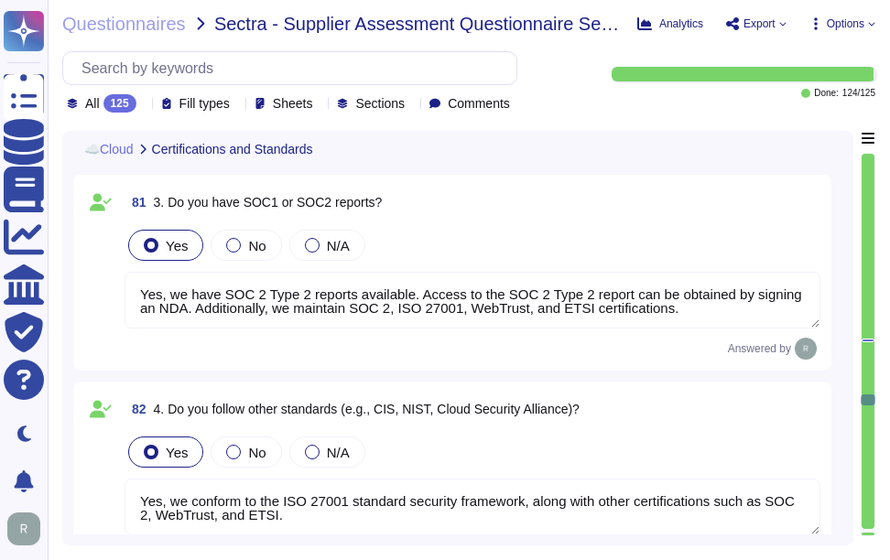
scroll to position [19268, 0]
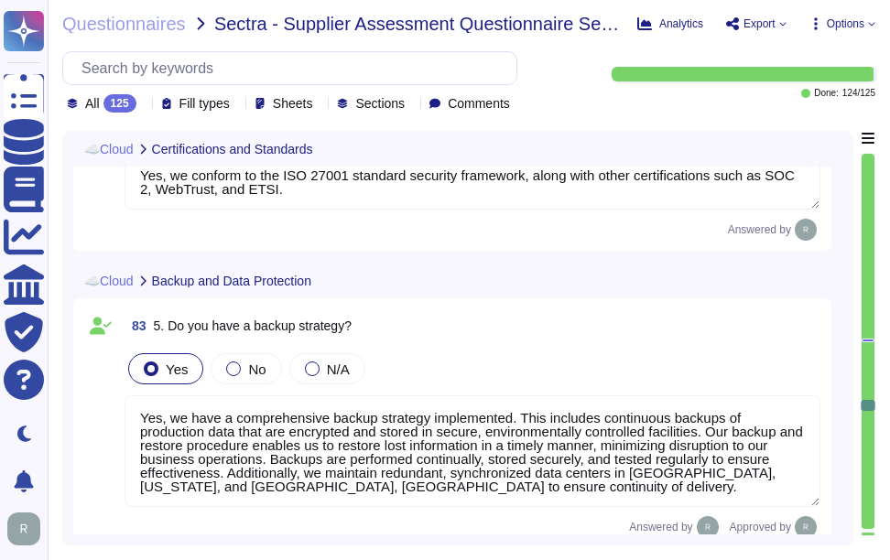
type textarea "Yes, access to Sectigo's data is protected and managed through several key meas…"
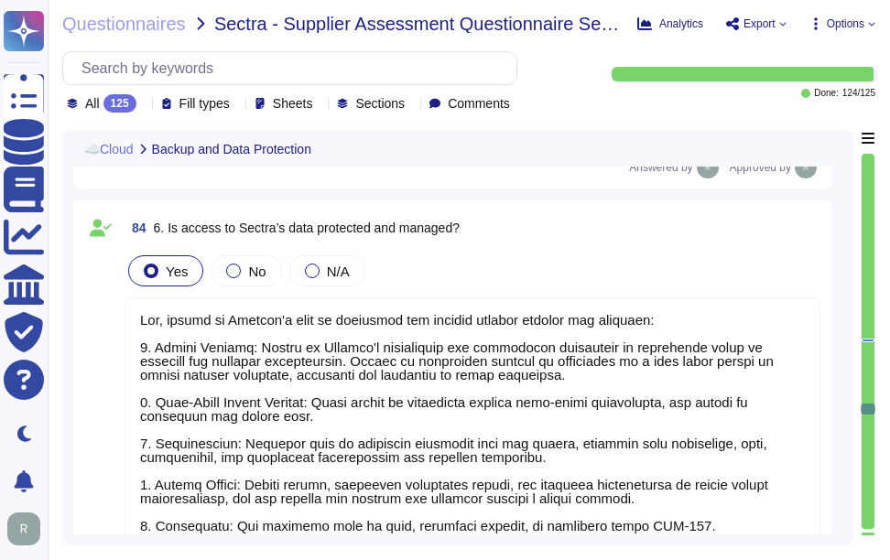
scroll to position [19634, 0]
type textarea "Yes, we achieve tenant isolation in a shared environment through a multi-tenant…"
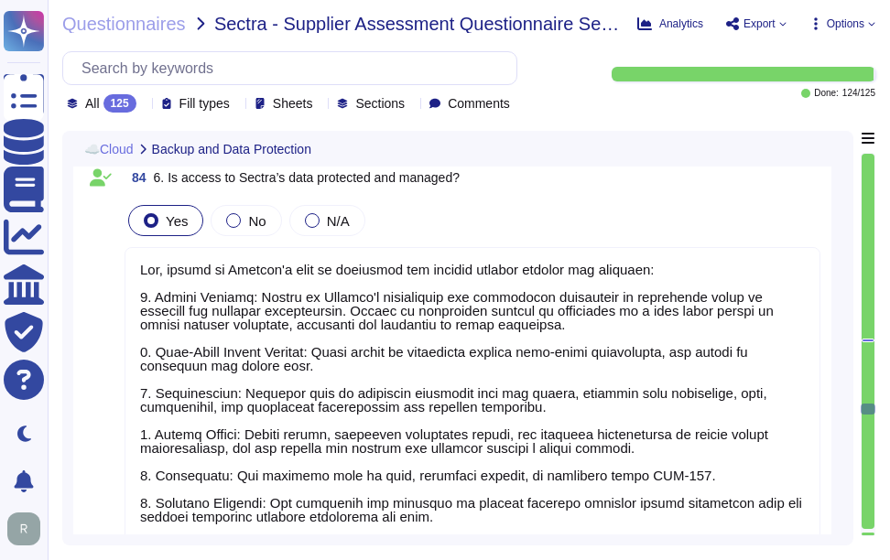
scroll to position [2, 0]
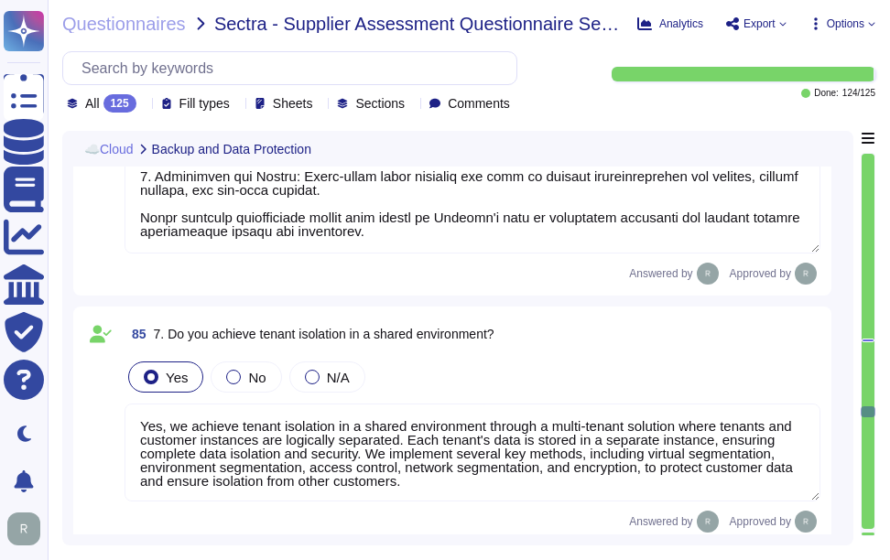
type textarea "Yes, we protect the network against malicious activities through several measur…"
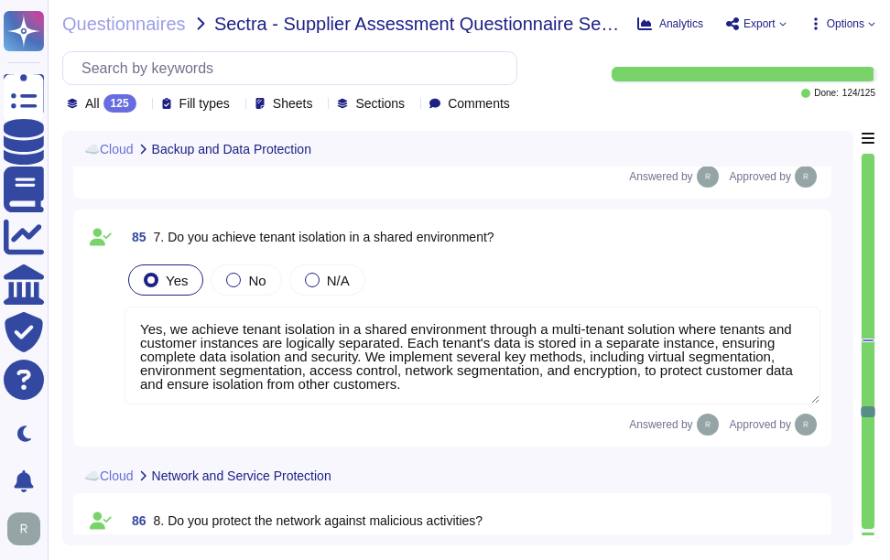
scroll to position [20458, 0]
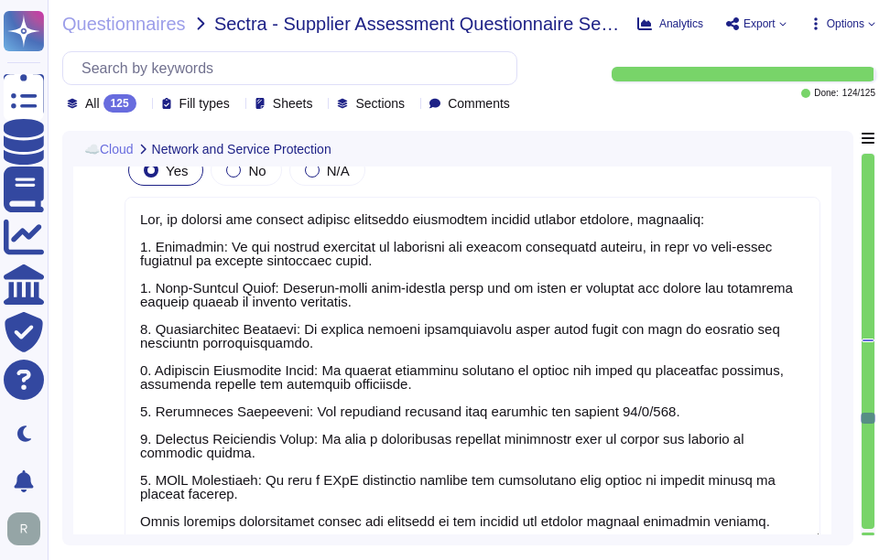
type textarea "Yes, we guarantee a 99.5% uptime for Supply Chain Management (SCM) services and…"
type textarea "Yes, our organization has defined a Recovery Point Objective (RPO) for all syst…"
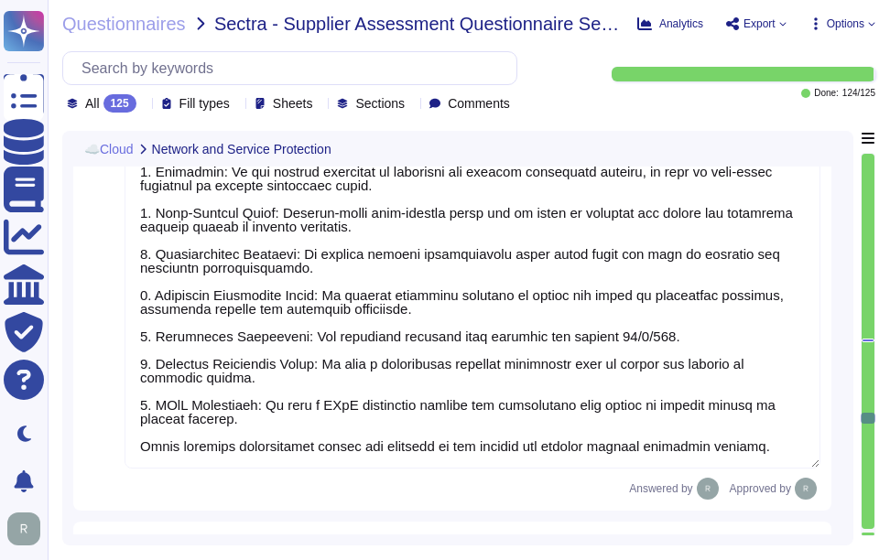
type textarea "Yes, our organization has defined a Recovery Time Objective (RTO) for the appli…"
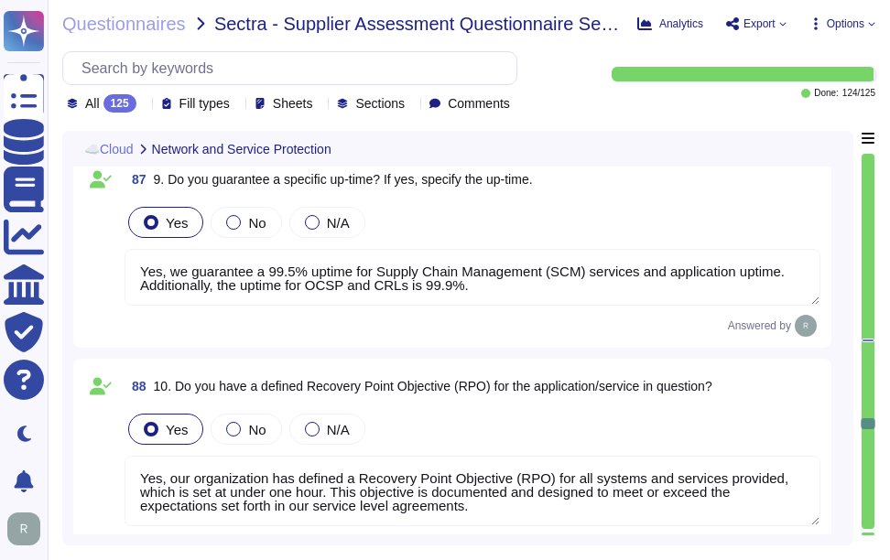
type textarea "Yes, we have a formal Change Management process that is documented, approved by…"
type textarea "Yes, we conduct capacity management to ensure a stable service. Our capacity ma…"
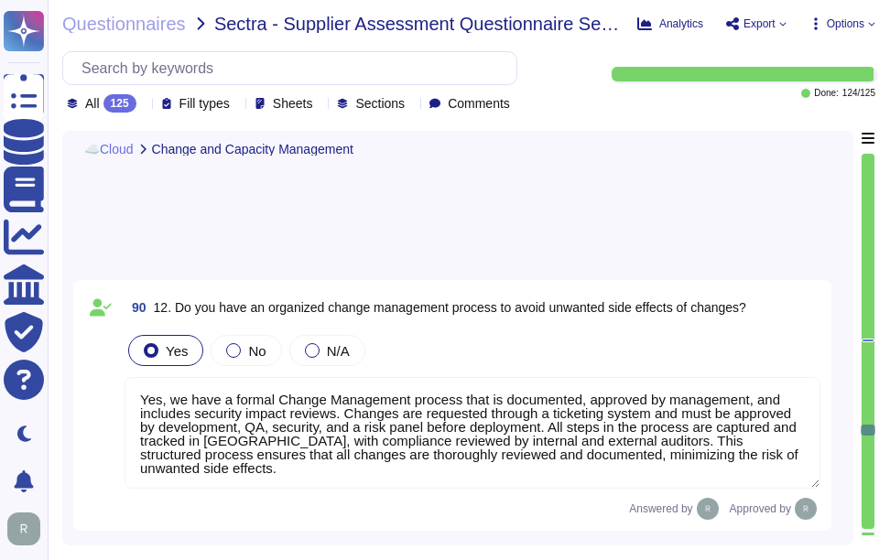
type textarea "Yes, we have separate development, testing, and production environments. These …"
type textarea "Yes, we have developed secure configurations for hardware and software, which i…"
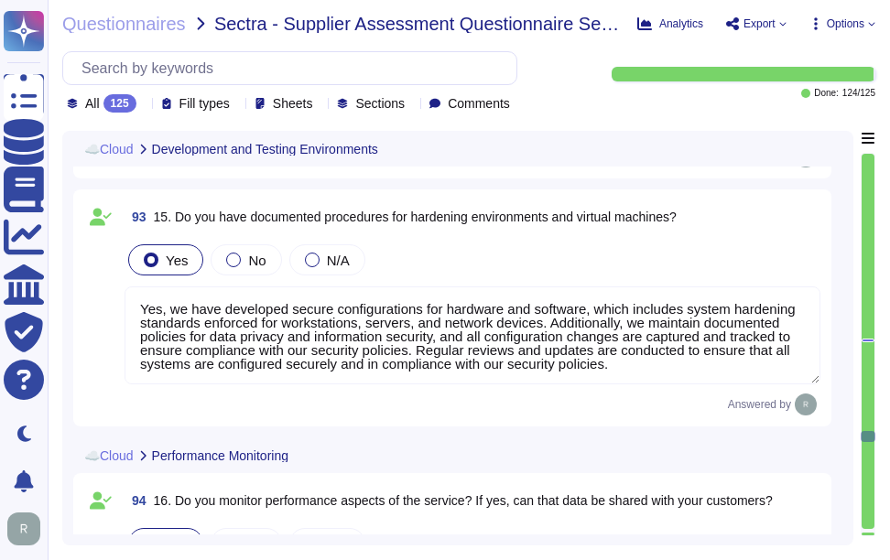
type textarea "Yes, we monitor performance aspects of the service using monitoring tools and a…"
type textarea "Sectigo has established a comprehensive vulnerability management program to add…"
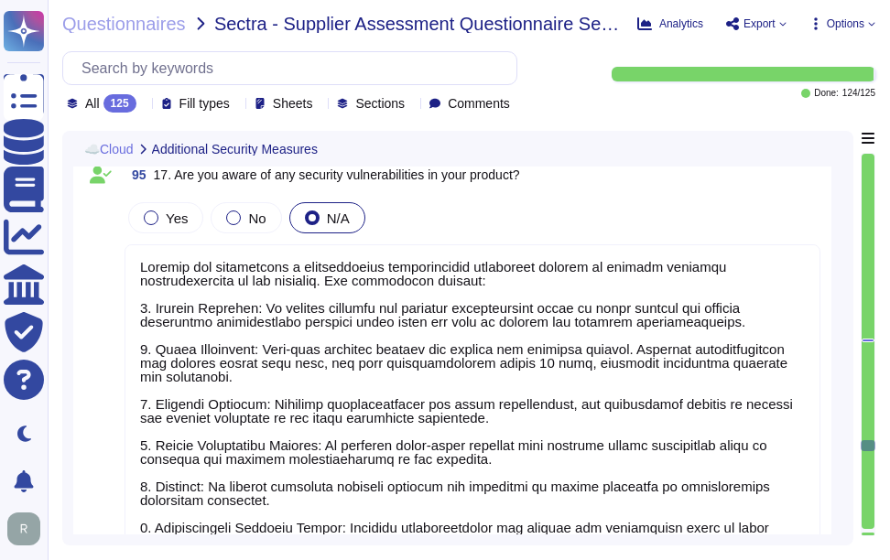
type textarea "Sectigo implements several additional security measures to enhance our security…"
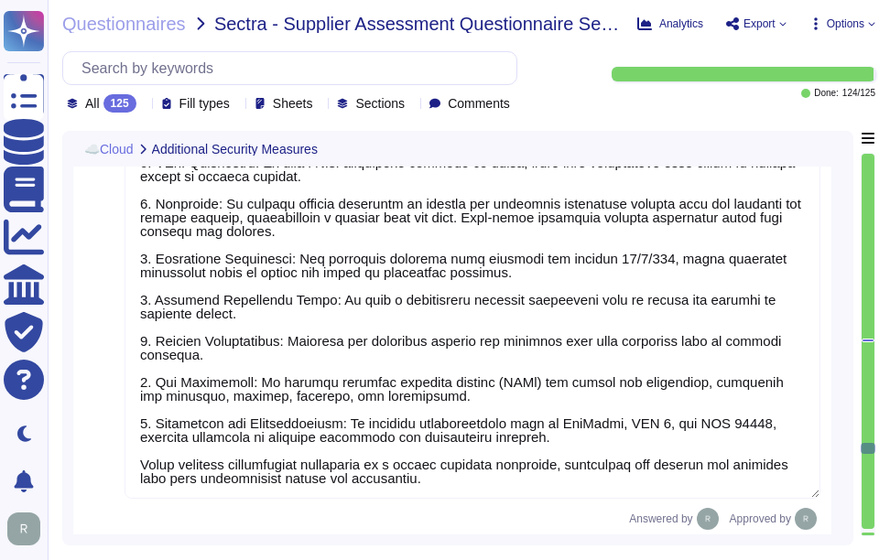
type textarea "Yes, the data centers are staffed 24/7 by security personnel, including securit…"
type textarea "We use colocation centers from Equinix and TeleData. Our production infrastruct…"
type textarea "Yes, we have implemented security controls to protect the physical perimeter, w…"
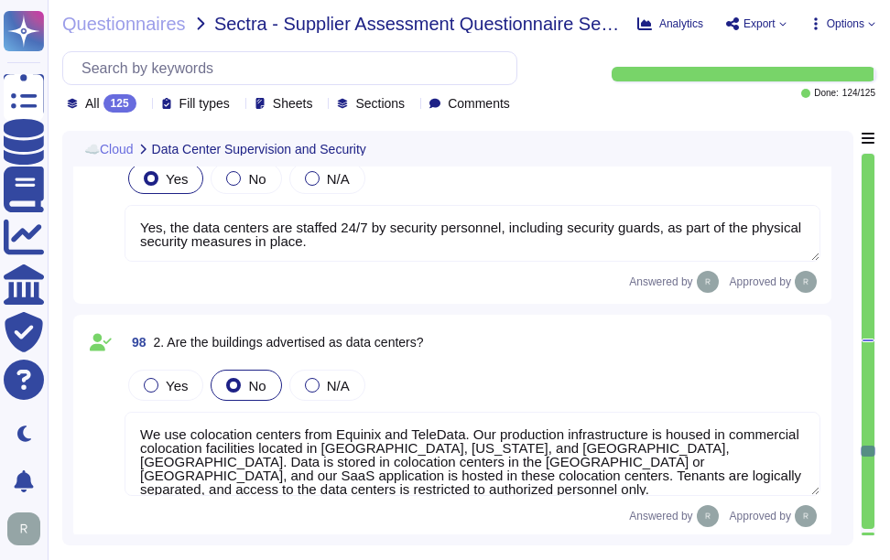
type textarea "Yes, we have physical entry controls in place, which include: - Controlled acce…"
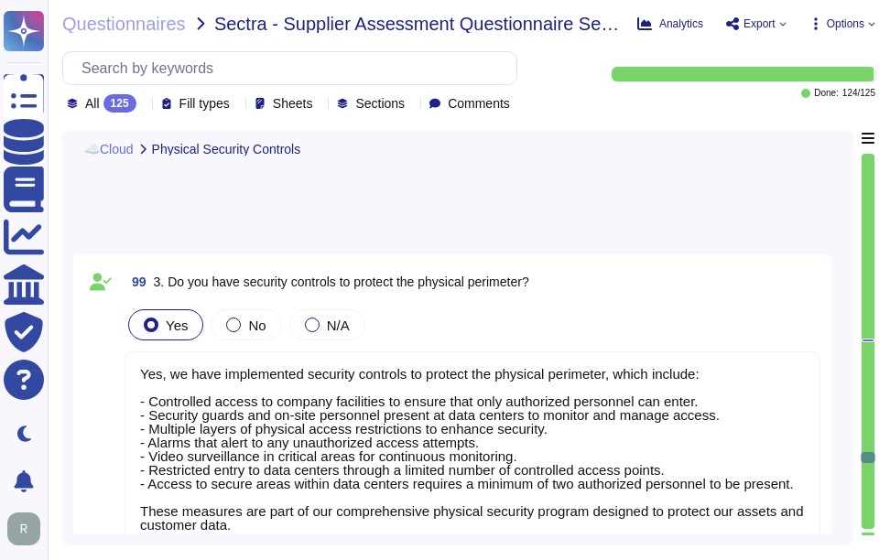
type textarea "Yes. Physical security measures are in place for data centers, including contro…"
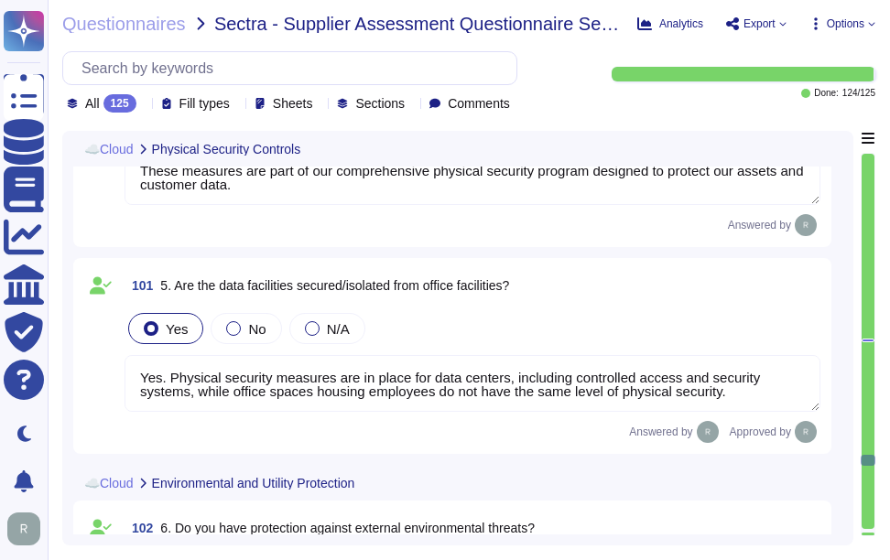
type textarea "Yes, our organization has implemented several measures to protect our key infra…"
type textarea "Yes, the delivery and loading areas are isolated from the information processin…"
type textarea "Yes, the processing facilities are protected from power failures and other disr…"
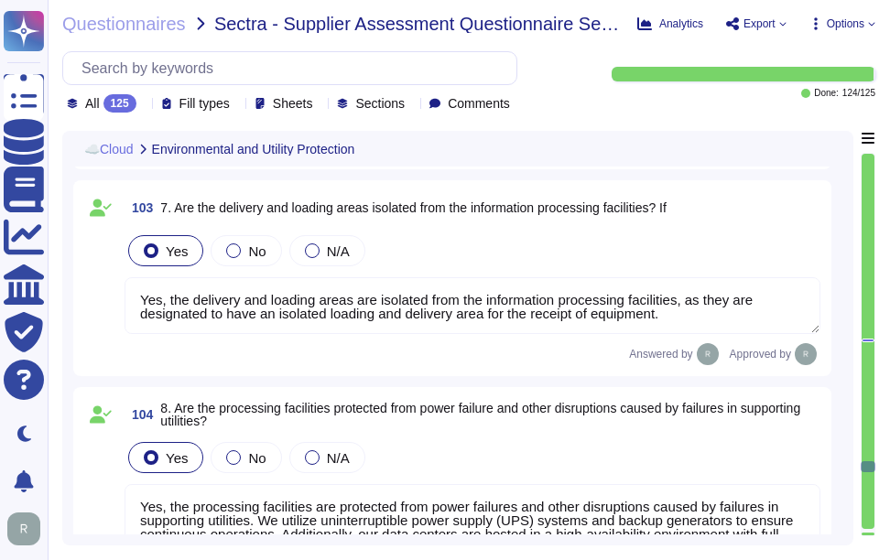
type textarea "Yes, we ensure secure disposal of equipment containing storage media. All equip…"
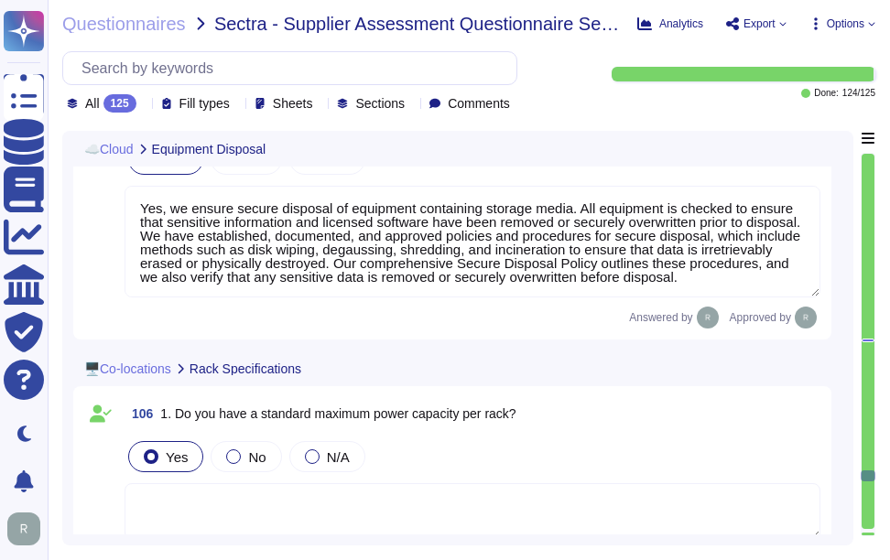
type textarea "No party other than the customer will have access to customer data, and custome…"
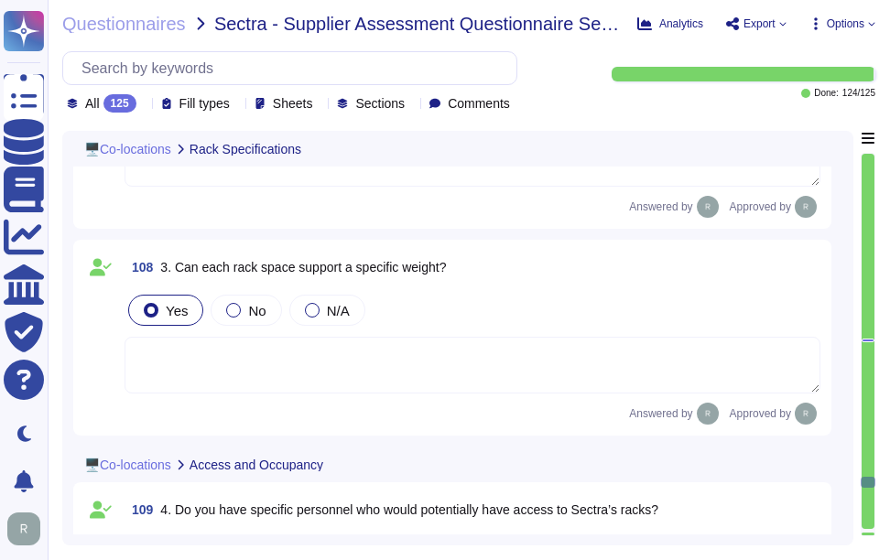
type textarea "No current and future occupancy plans for the location beyond this date."
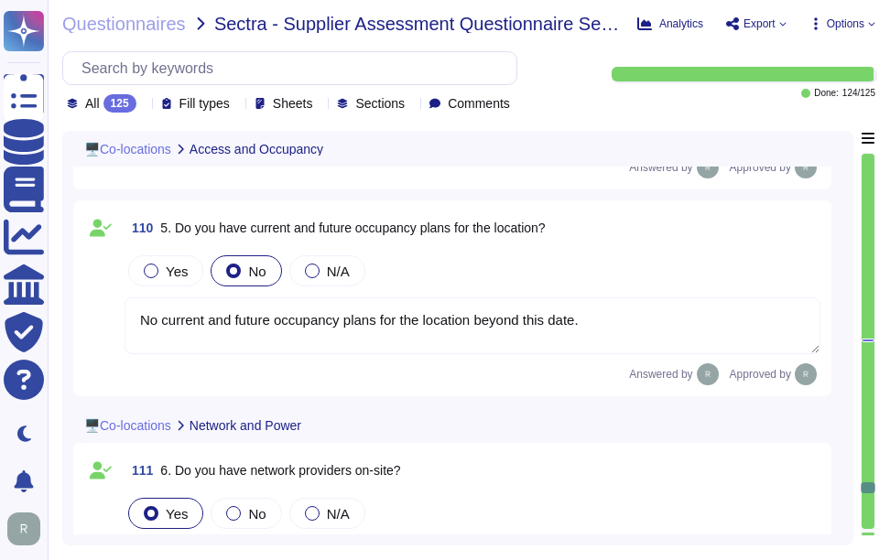
type textarea "Yes, the data center can operate at full capacity for Sectra in the case of an …"
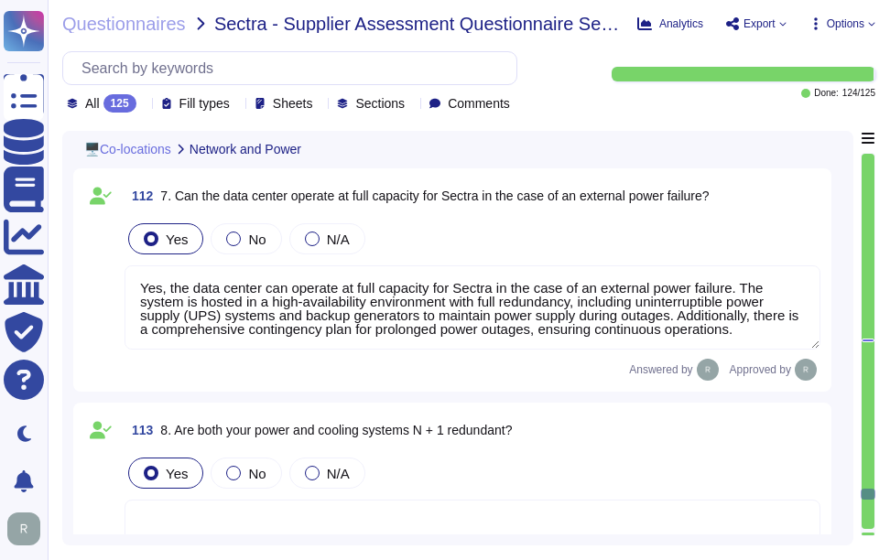
type textarea "Yes, the data centers are staffed 24/7 by security personnel, including securit…"
type textarea "We use colocation centers from Equinix and TeleData. Our production infrastruct…"
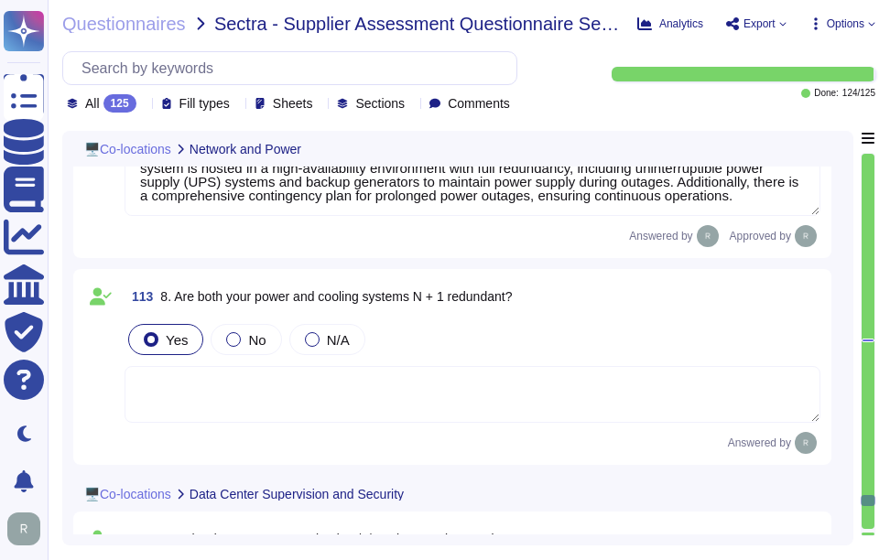
type textarea "Yes, we have implemented security controls to protect the physical perimeter, w…"
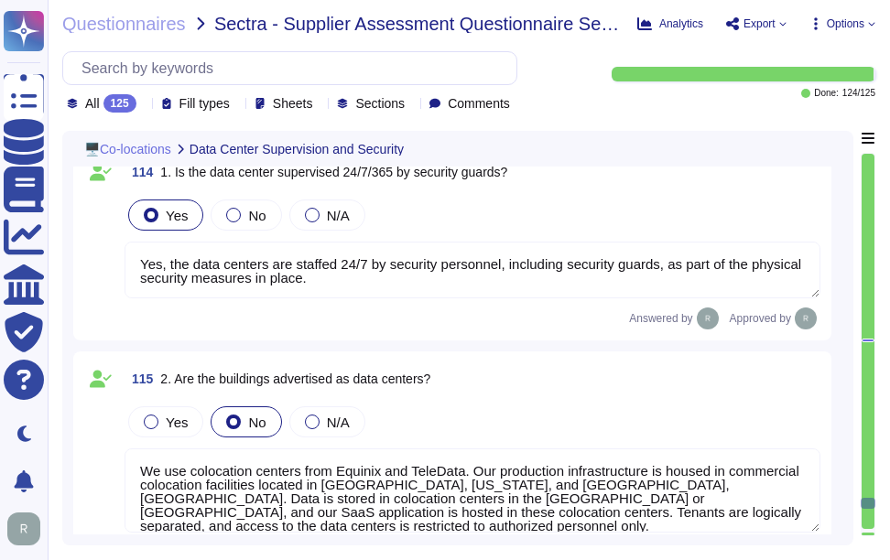
type textarea "Yes, we have physical entry controls in place, which include: - Controlled acce…"
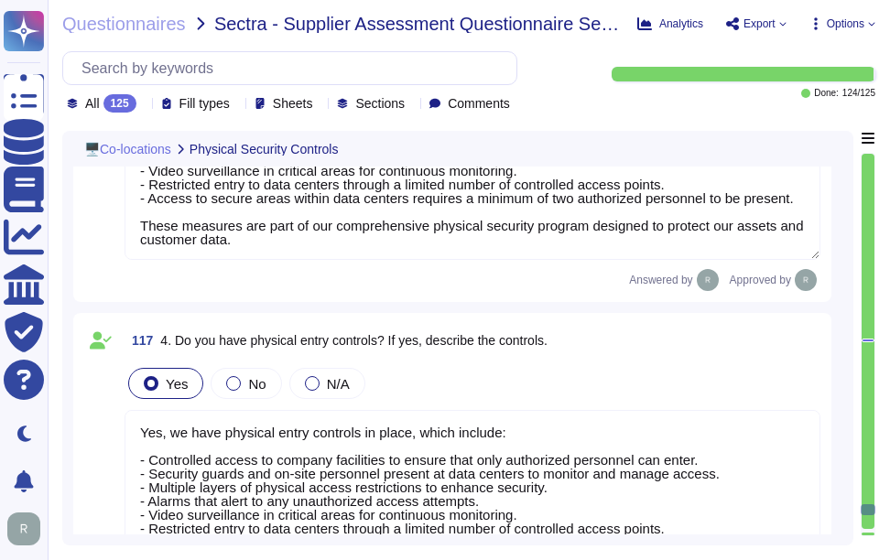
type textarea "Yes. Physical security measures are in place for data centers, including contro…"
type textarea "Yes, our organization has implemented several measures to protect our key infra…"
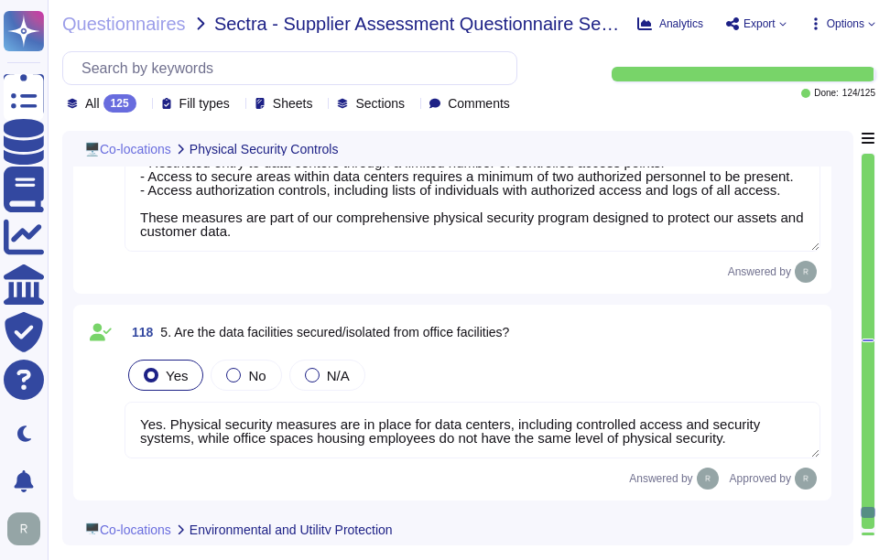
type textarea "Yes, the delivery and loading areas are isolated from the information processin…"
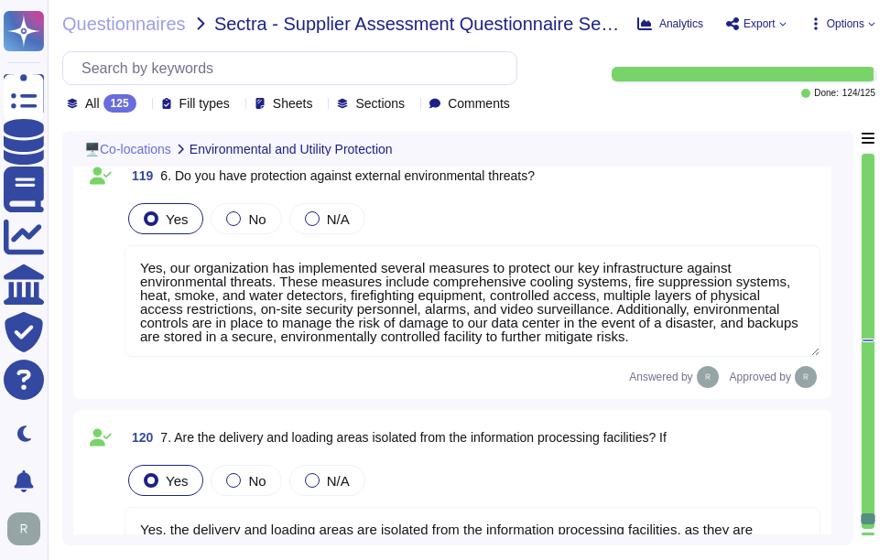
type textarea "Yes, the processing facilities are protected from power failures and other disr…"
type textarea "Yes, we ensure secure disposal of equipment containing storage media. All equip…"
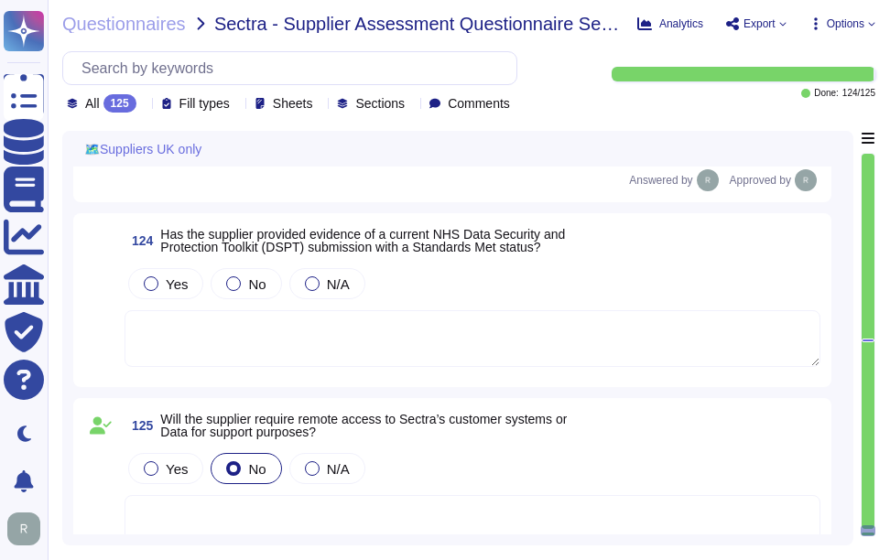
scroll to position [30325, 0]
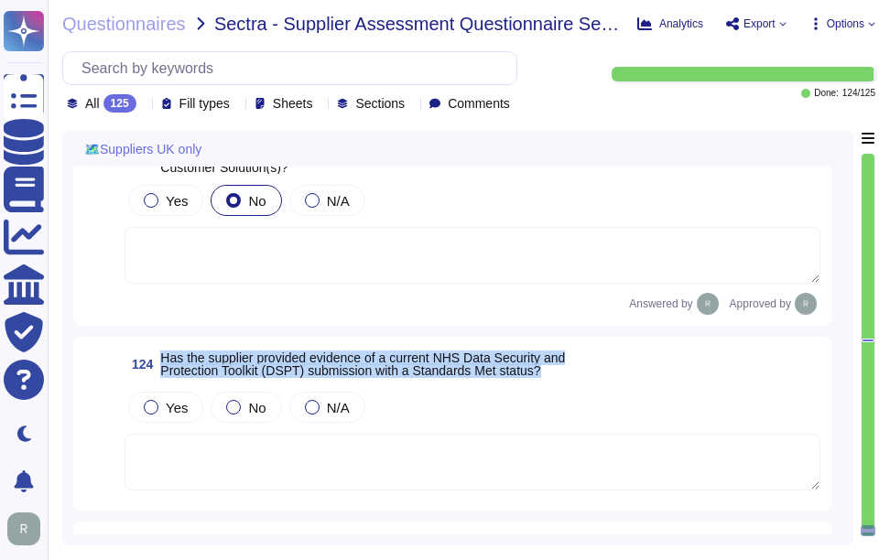
drag, startPoint x: 166, startPoint y: 360, endPoint x: 561, endPoint y: 378, distance: 396.0
click at [561, 378] on span "124 Has the supplier provided evidence of a current NHS Data Security and Prote…" at bounding box center [345, 364] width 440 height 33
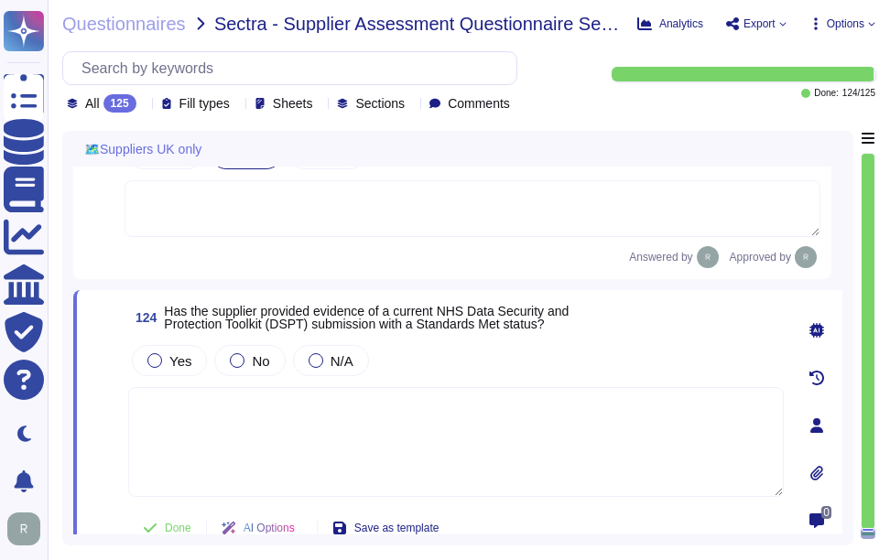
scroll to position [30331, 0]
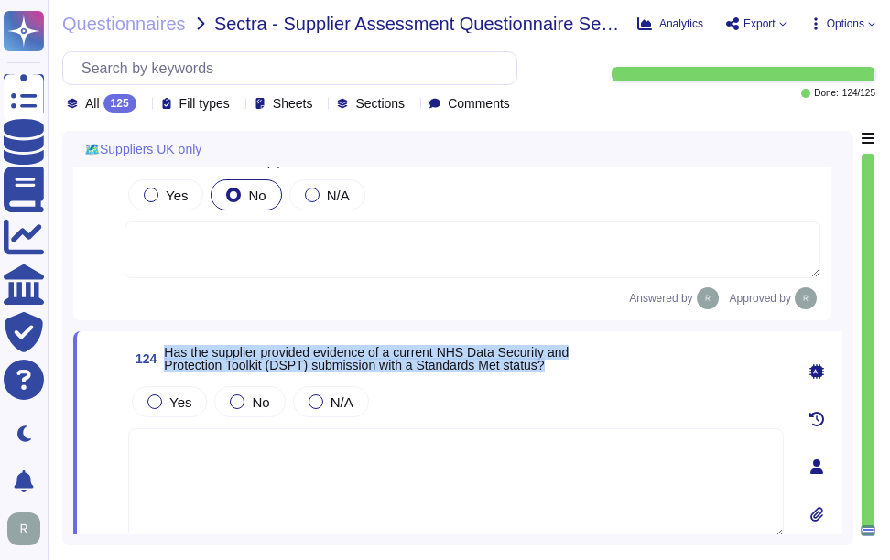
drag, startPoint x: 168, startPoint y: 348, endPoint x: 581, endPoint y: 363, distance: 413.2
click at [581, 363] on div "124 Has the supplier provided evidence of a current NHS Data Security and Prote…" at bounding box center [456, 358] width 656 height 33
copy span "Has the supplier provided evidence of a current NHS Data Security and Protectio…"
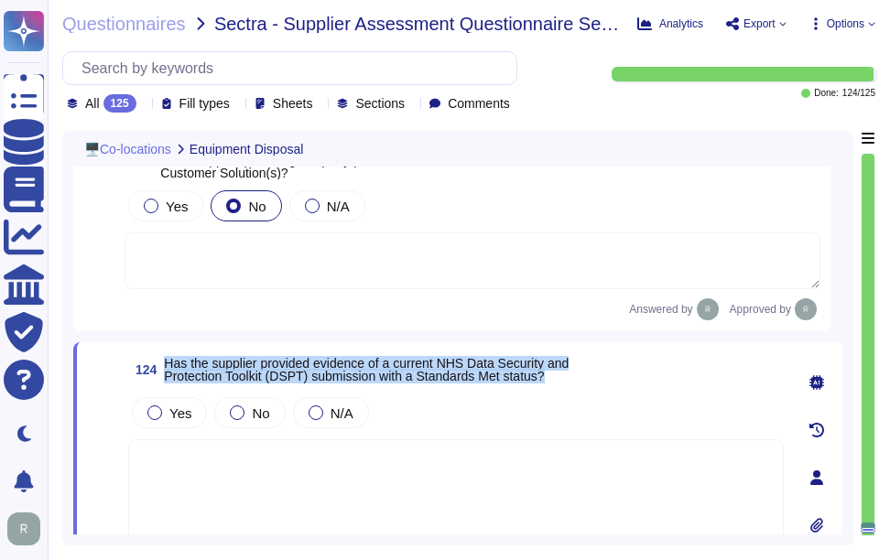
type textarea "Yes, we ensure secure disposal of equipment containing storage media. All equip…"
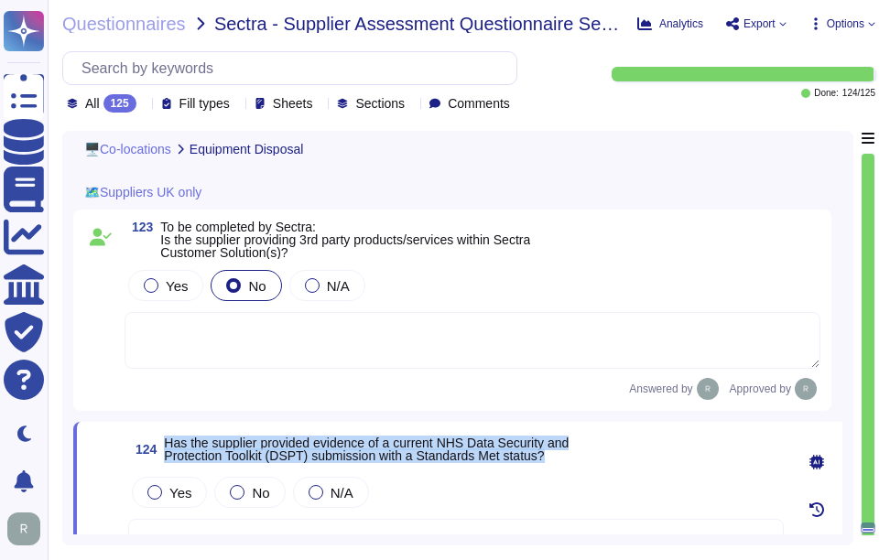
scroll to position [30239, 0]
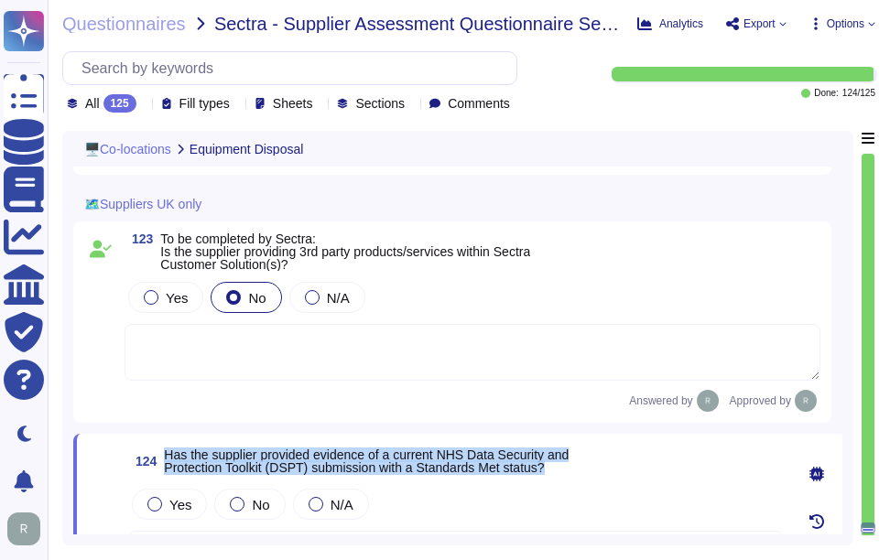
click at [230, 297] on div at bounding box center [233, 297] width 15 height 15
